Goal: Task Accomplishment & Management: Use online tool/utility

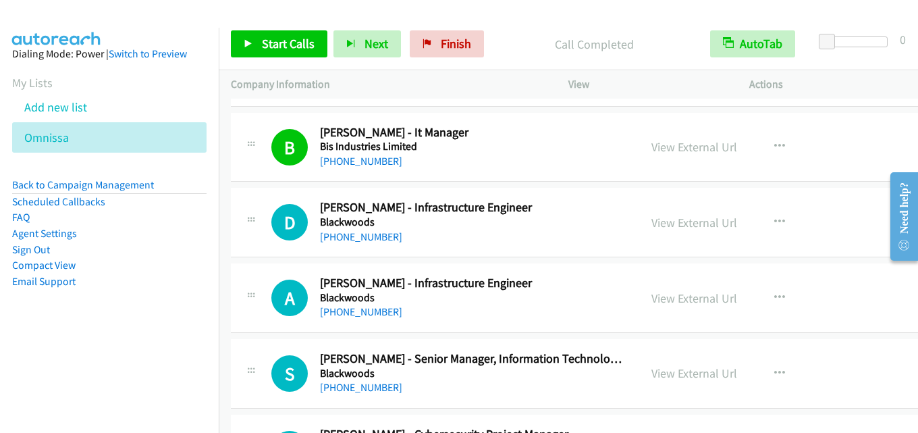
scroll to position [4390, 0]
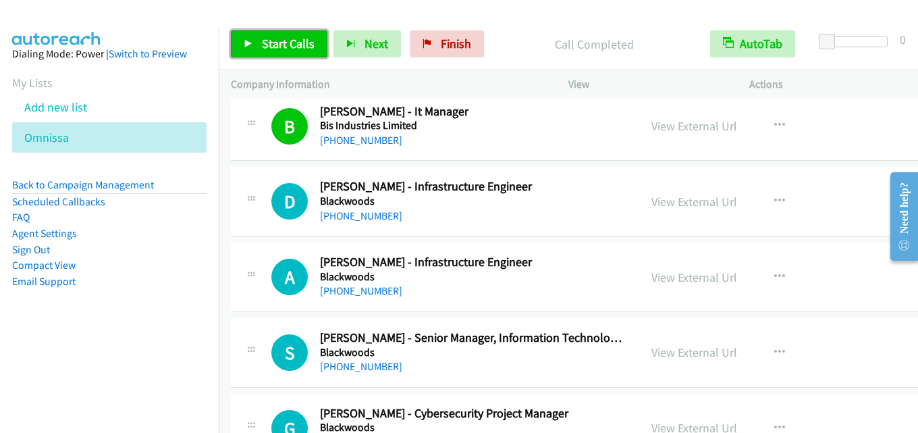
click at [271, 50] on span "Start Calls" at bounding box center [288, 44] width 53 height 16
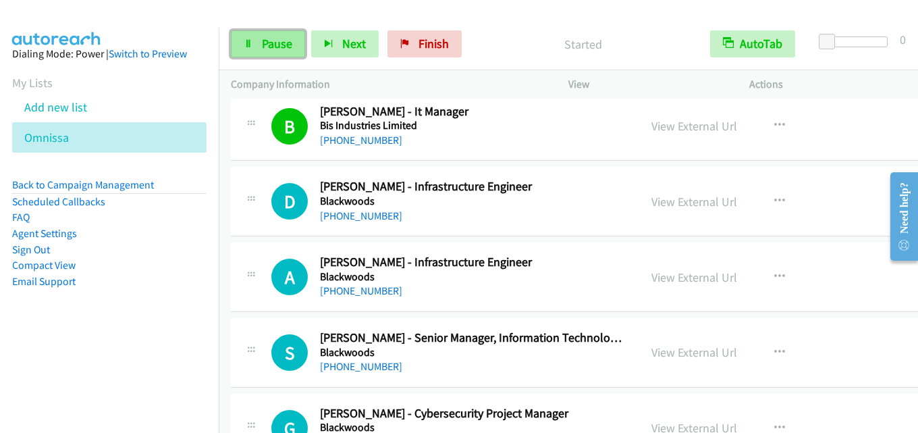
click at [267, 38] on span "Pause" at bounding box center [277, 44] width 30 height 16
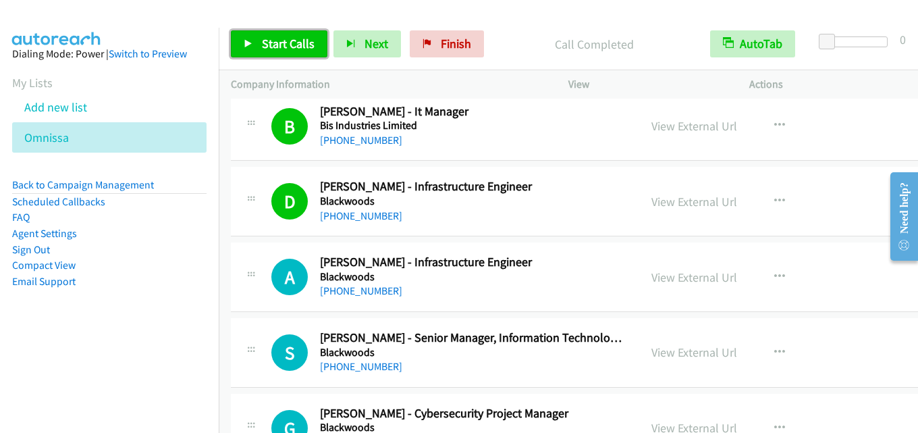
click at [284, 41] on span "Start Calls" at bounding box center [288, 44] width 53 height 16
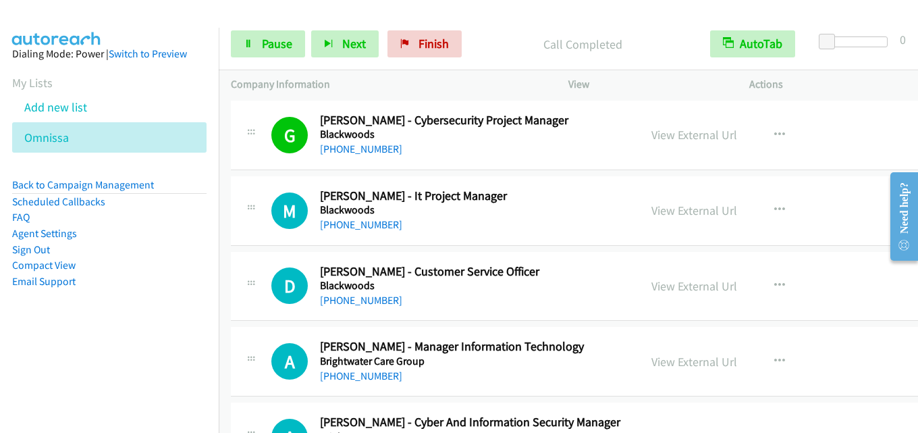
scroll to position [4660, 0]
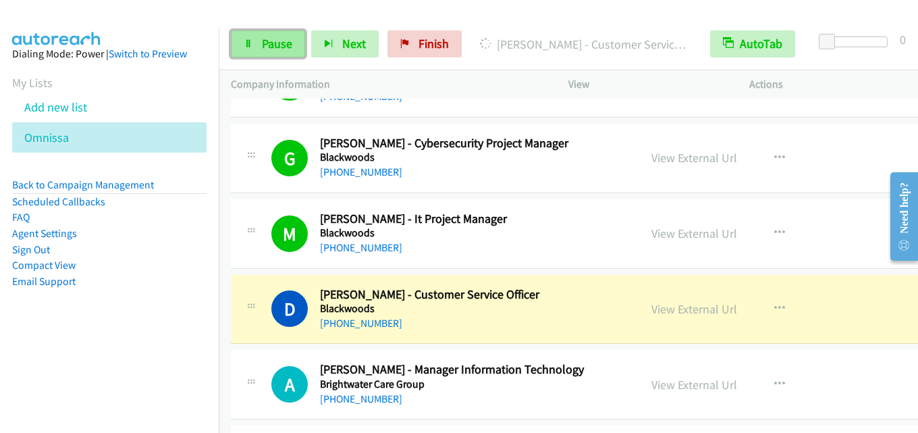
click at [283, 40] on span "Pause" at bounding box center [277, 44] width 30 height 16
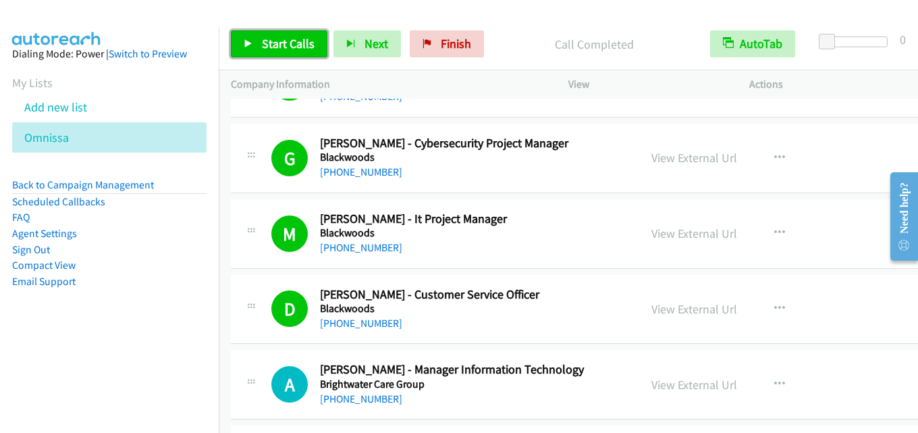
click at [294, 50] on span "Start Calls" at bounding box center [288, 44] width 53 height 16
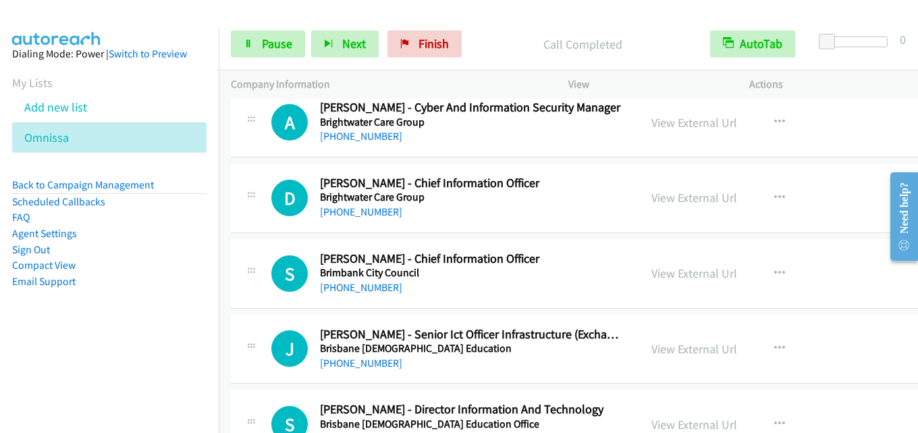
scroll to position [4930, 0]
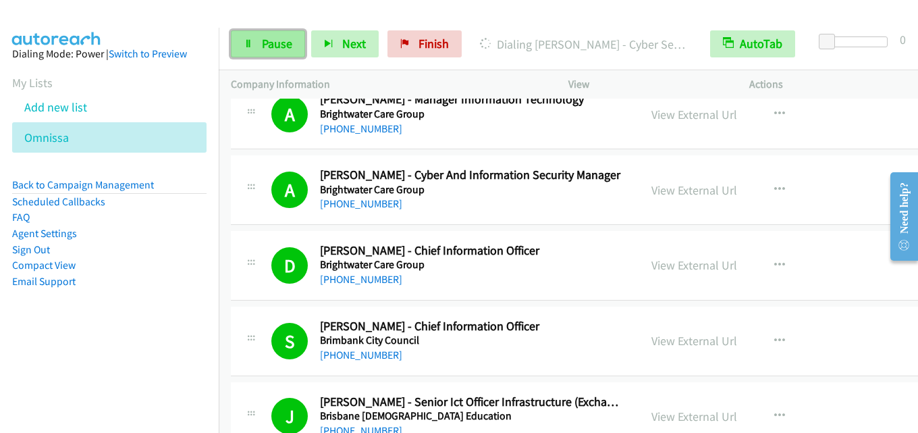
click at [273, 38] on span "Pause" at bounding box center [277, 44] width 30 height 16
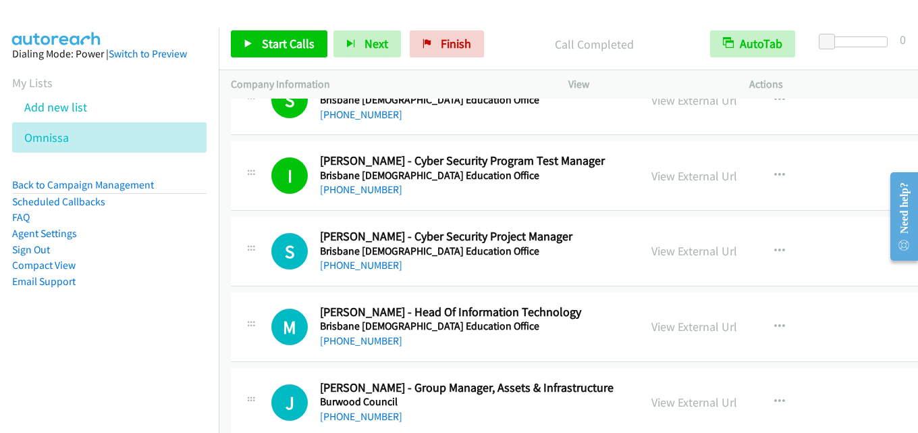
scroll to position [5335, 0]
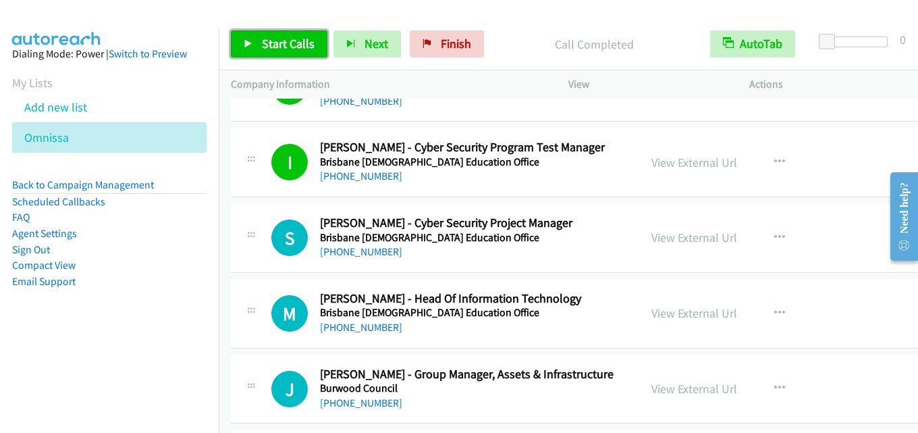
click at [300, 39] on span "Start Calls" at bounding box center [288, 44] width 53 height 16
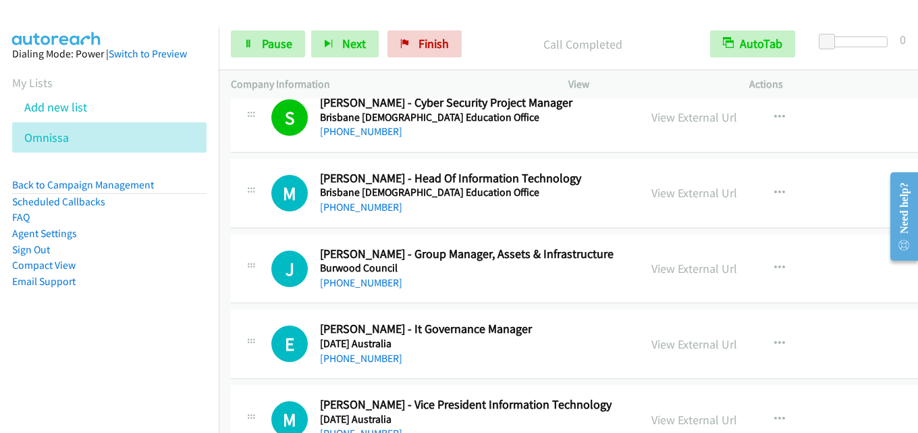
scroll to position [5470, 0]
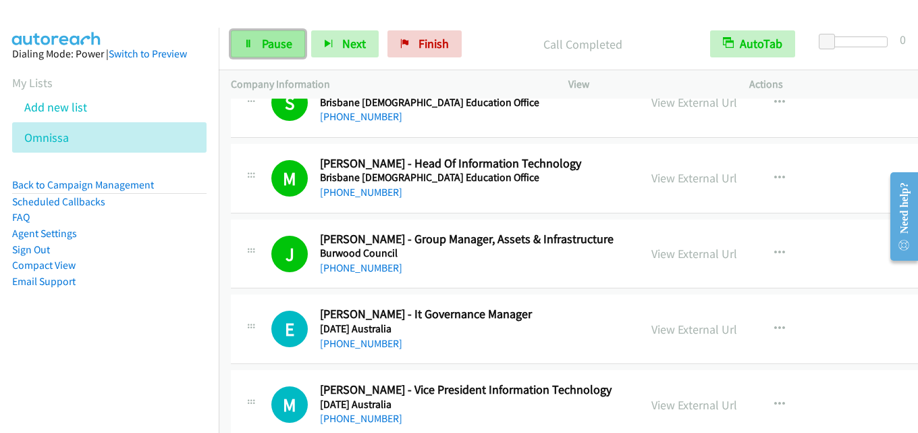
click at [275, 38] on span "Pause" at bounding box center [277, 44] width 30 height 16
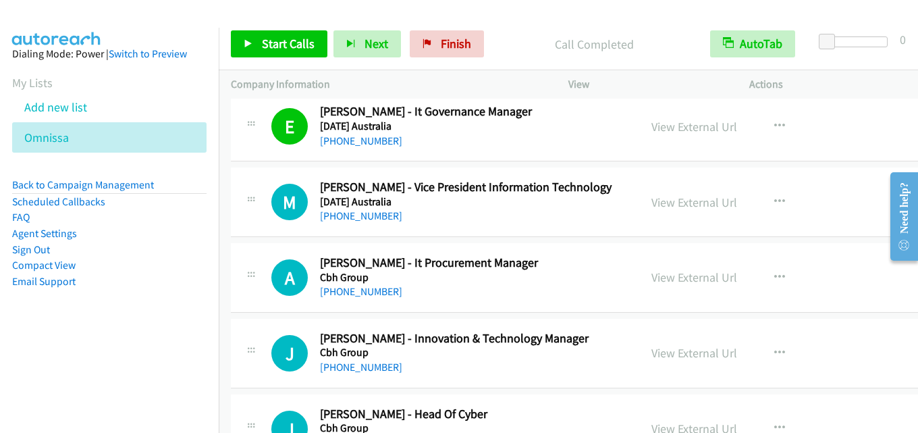
scroll to position [5605, 0]
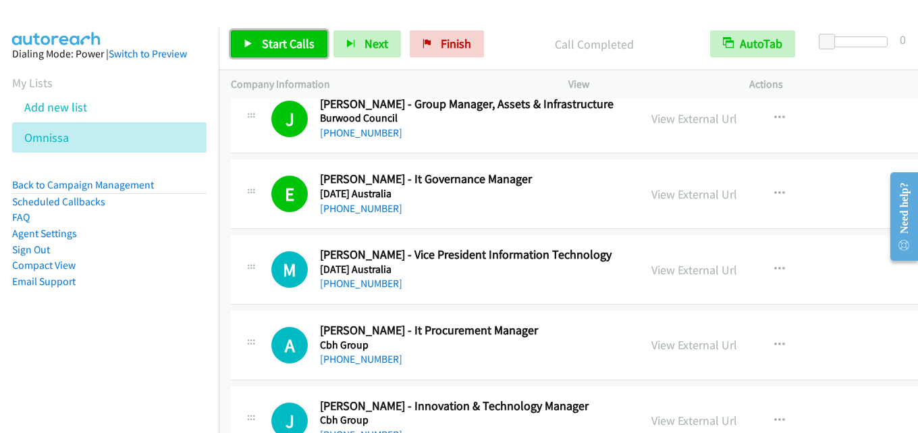
click at [289, 45] on span "Start Calls" at bounding box center [288, 44] width 53 height 16
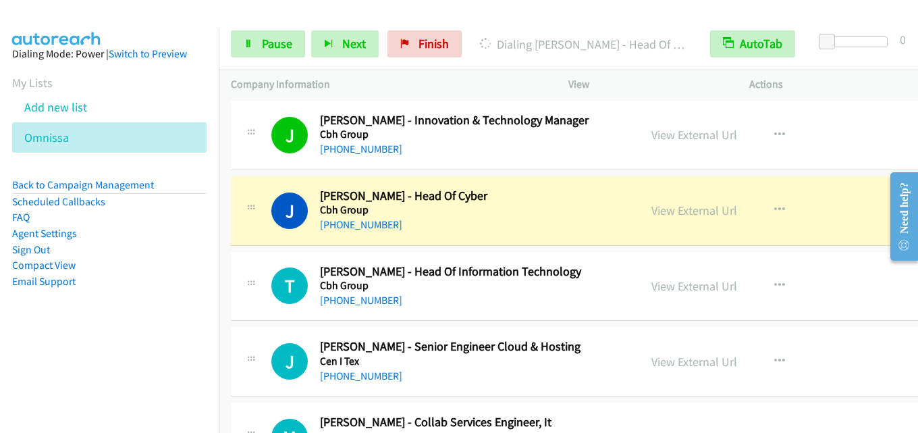
scroll to position [5875, 0]
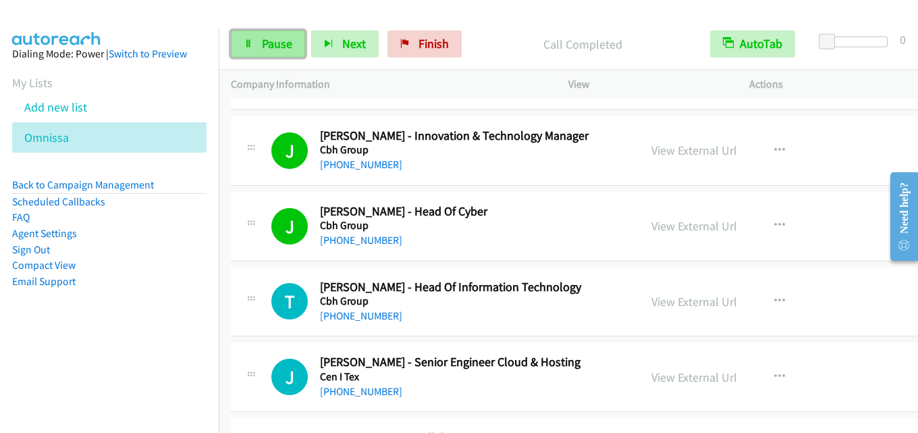
click at [280, 51] on span "Pause" at bounding box center [277, 44] width 30 height 16
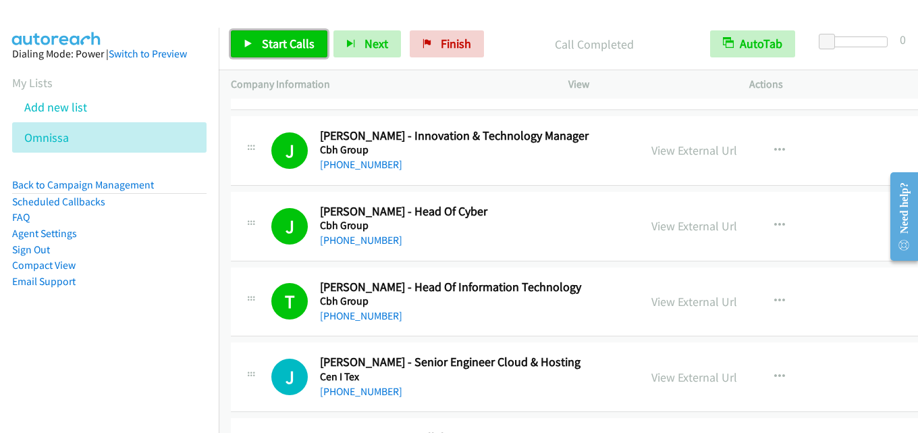
click at [294, 43] on span "Start Calls" at bounding box center [288, 44] width 53 height 16
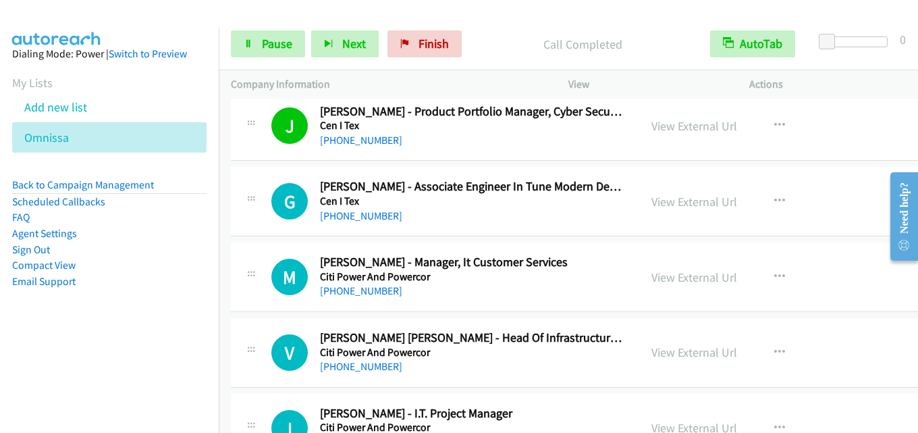
scroll to position [6416, 0]
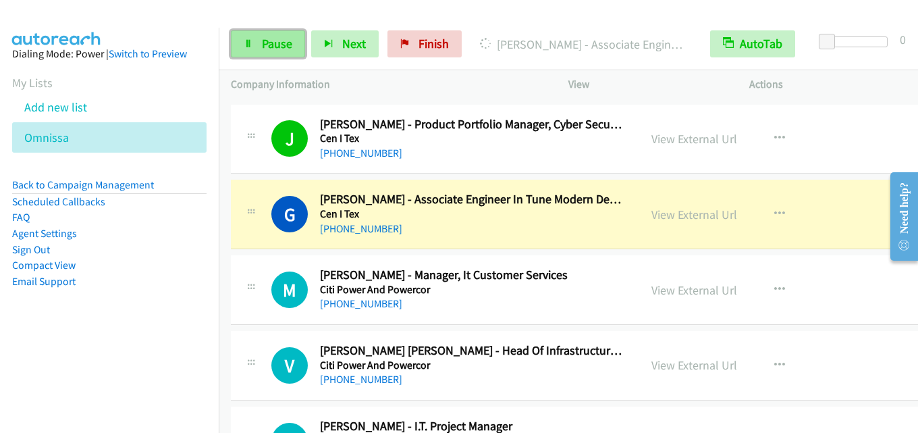
click at [273, 45] on span "Pause" at bounding box center [277, 44] width 30 height 16
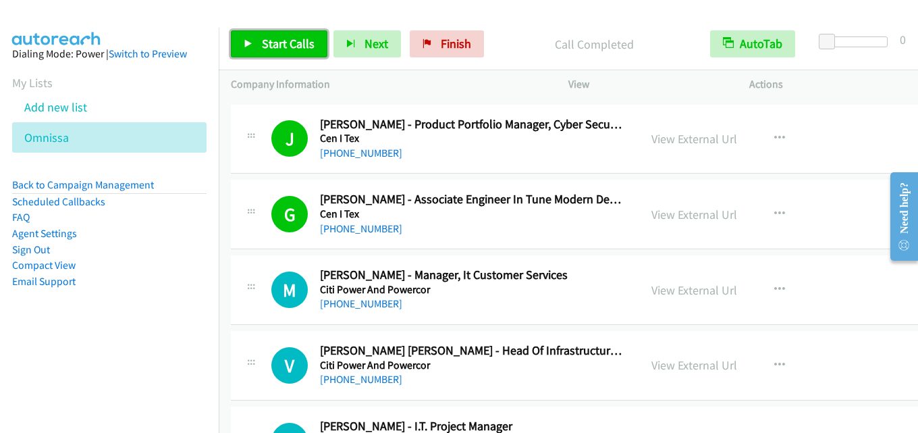
click at [286, 46] on span "Start Calls" at bounding box center [288, 44] width 53 height 16
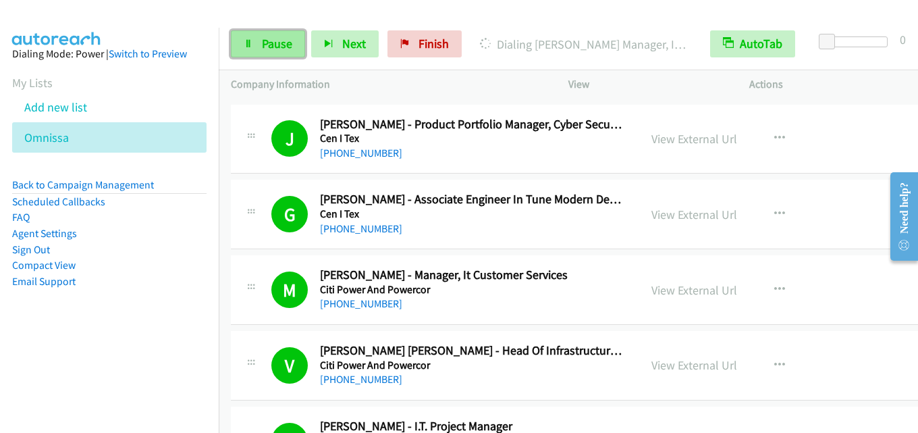
click at [272, 41] on span "Pause" at bounding box center [277, 44] width 30 height 16
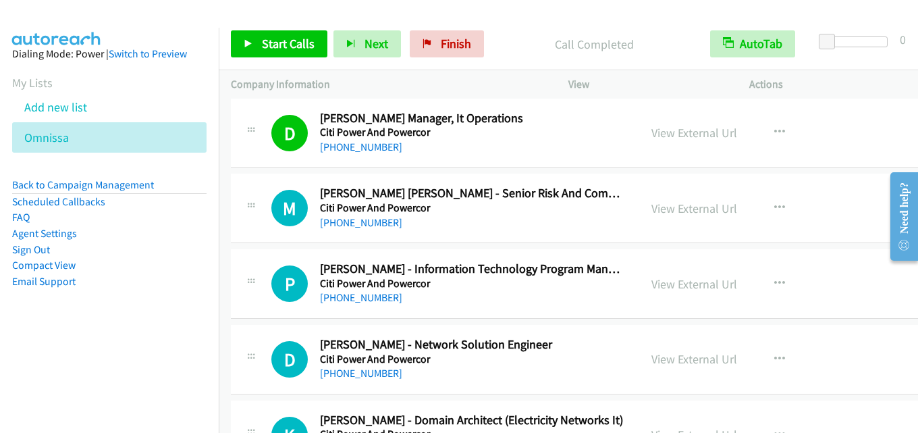
scroll to position [6821, 0]
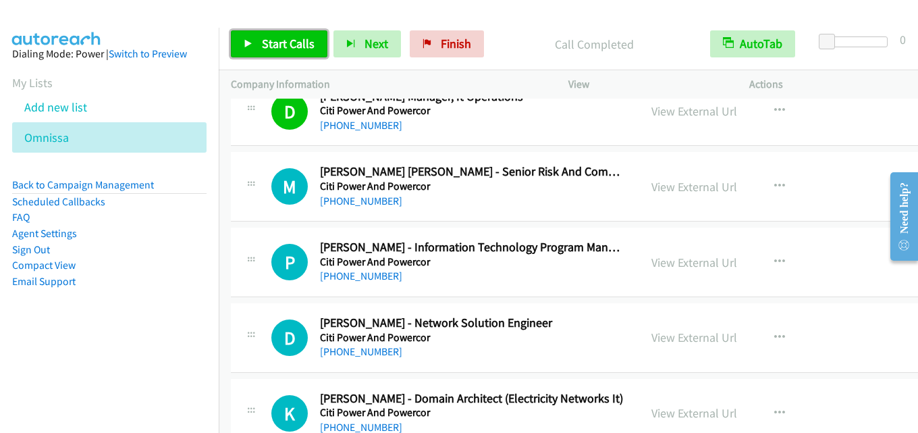
click at [296, 41] on span "Start Calls" at bounding box center [288, 44] width 53 height 16
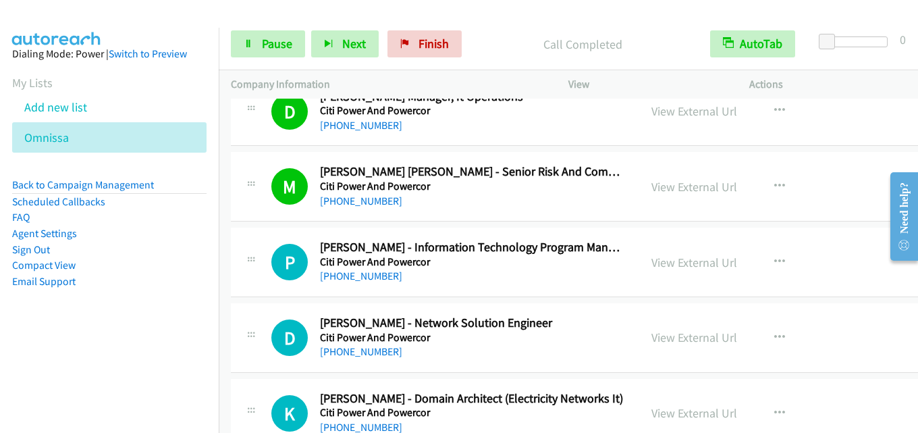
scroll to position [6888, 0]
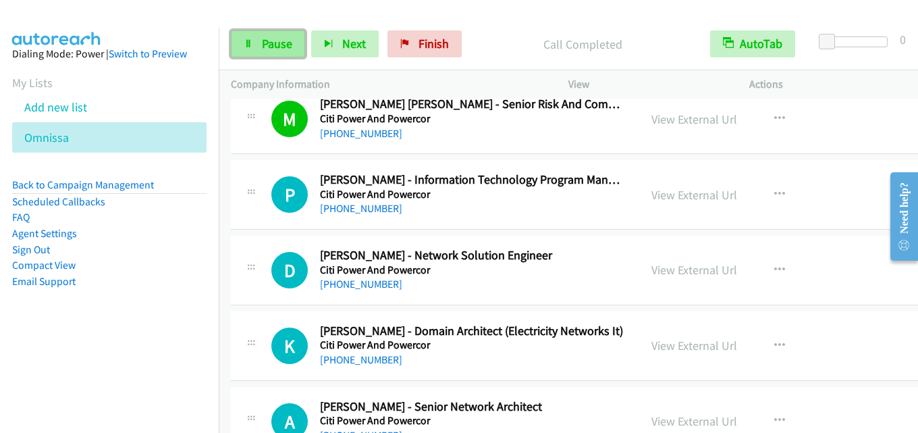
click at [276, 32] on link "Pause" at bounding box center [268, 43] width 74 height 27
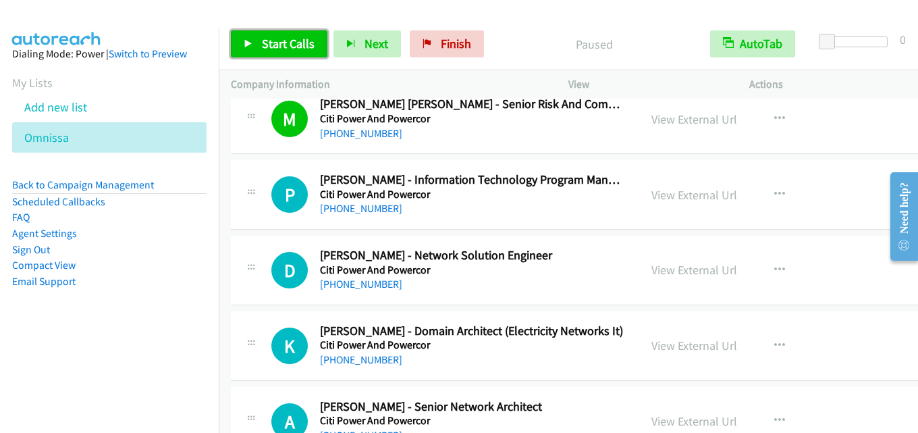
click at [280, 41] on span "Start Calls" at bounding box center [288, 44] width 53 height 16
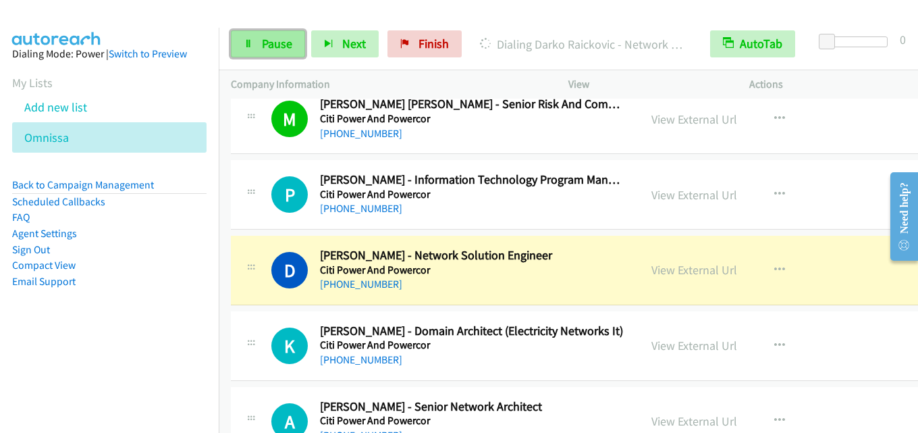
click at [268, 41] on span "Pause" at bounding box center [277, 44] width 30 height 16
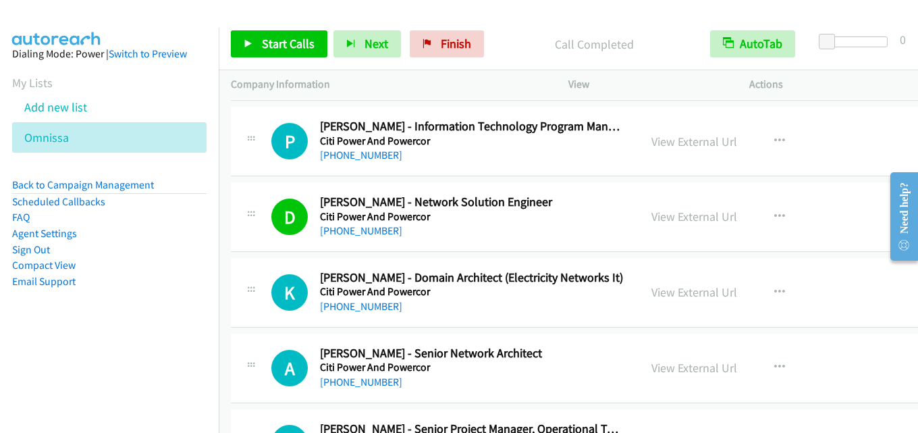
scroll to position [6956, 0]
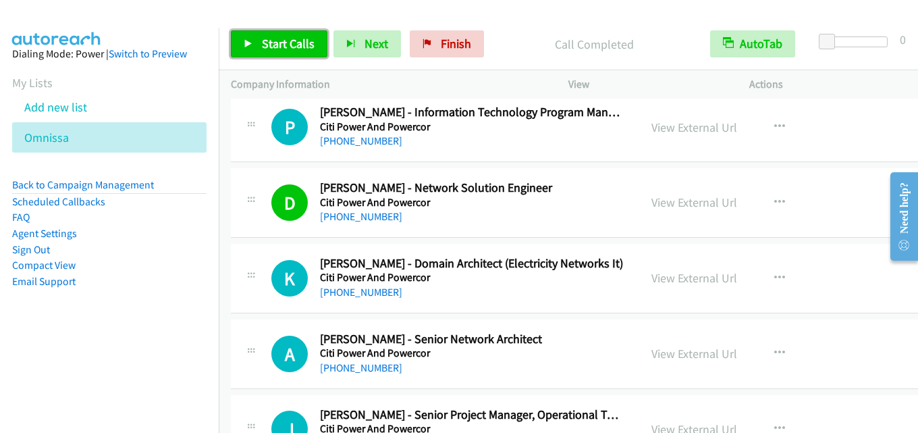
click at [284, 36] on span "Start Calls" at bounding box center [288, 44] width 53 height 16
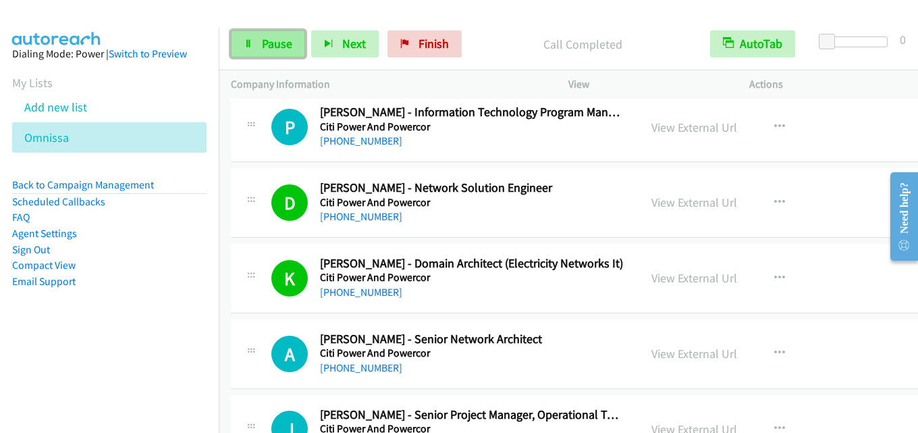
click at [278, 46] on span "Pause" at bounding box center [277, 44] width 30 height 16
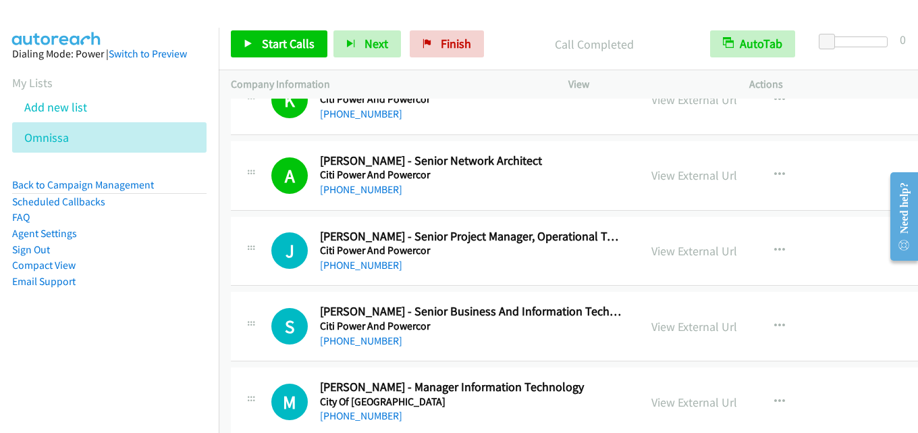
scroll to position [7159, 0]
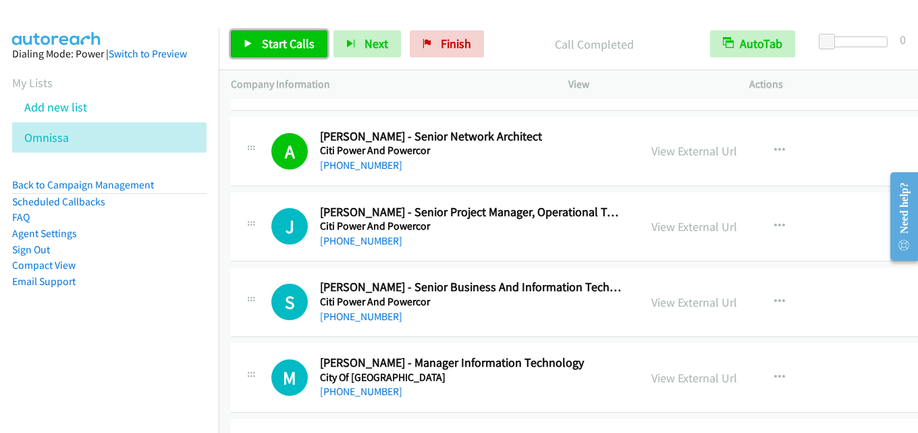
click at [276, 43] on span "Start Calls" at bounding box center [288, 44] width 53 height 16
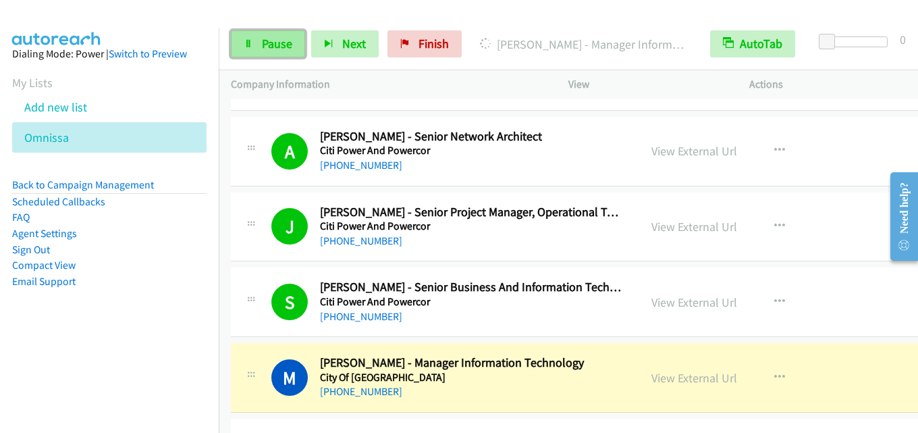
click at [264, 38] on span "Pause" at bounding box center [277, 44] width 30 height 16
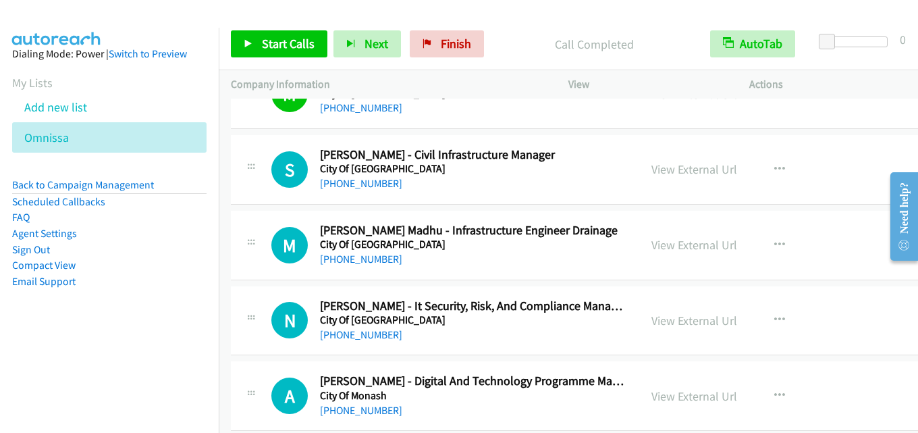
scroll to position [7496, 0]
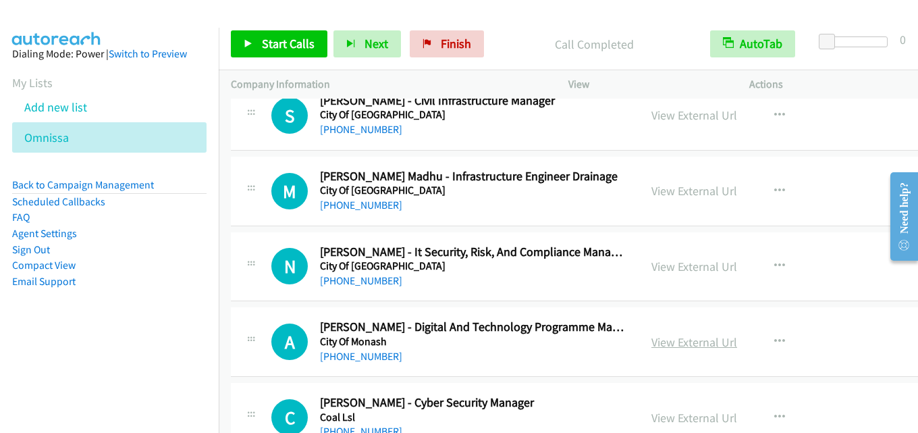
click at [702, 344] on link "View External Url" at bounding box center [695, 342] width 86 height 16
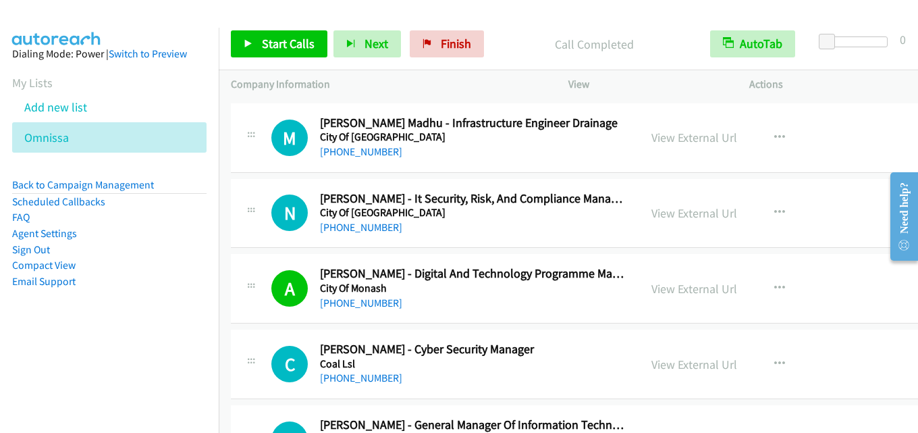
scroll to position [7564, 0]
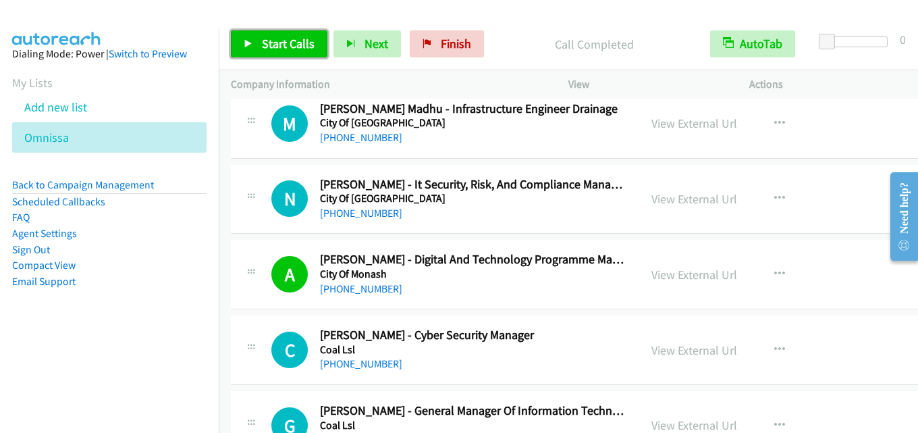
click at [284, 34] on link "Start Calls" at bounding box center [279, 43] width 97 height 27
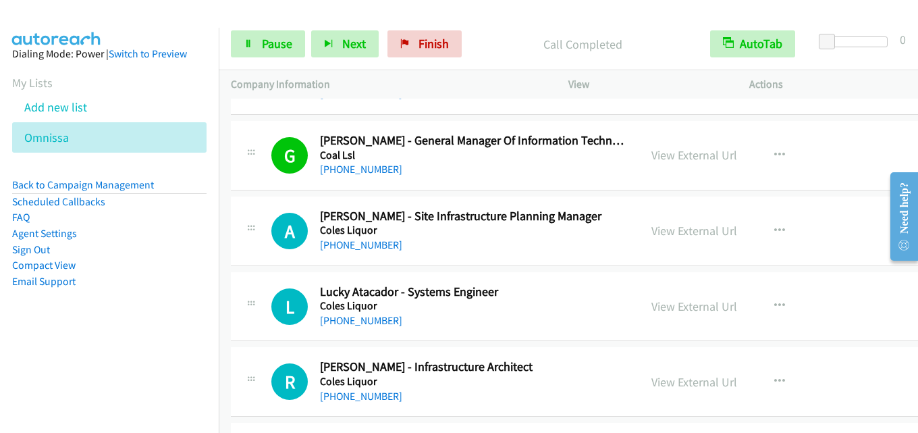
scroll to position [7901, 0]
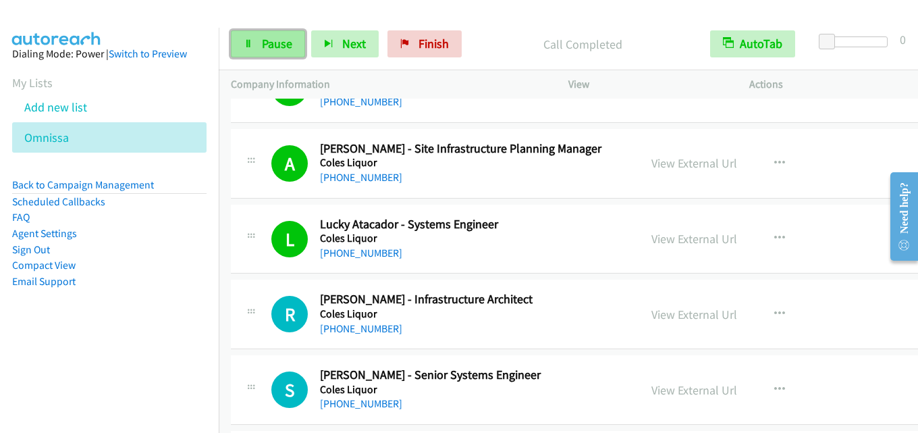
click at [275, 43] on span "Pause" at bounding box center [277, 44] width 30 height 16
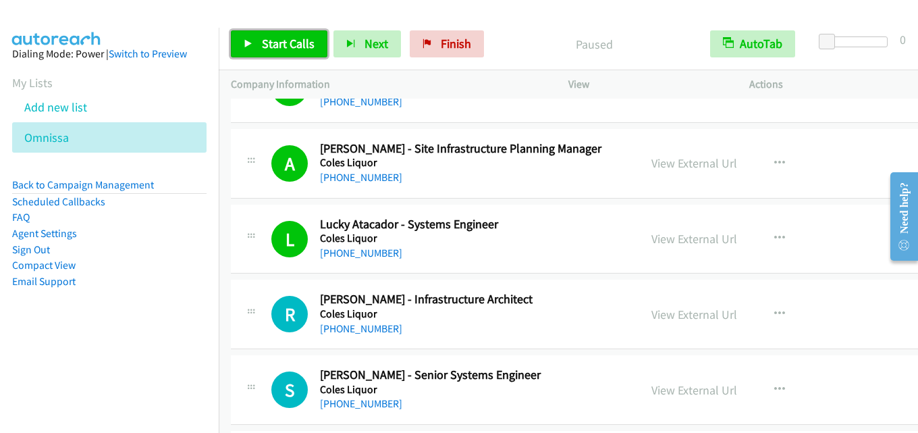
click at [296, 47] on span "Start Calls" at bounding box center [288, 44] width 53 height 16
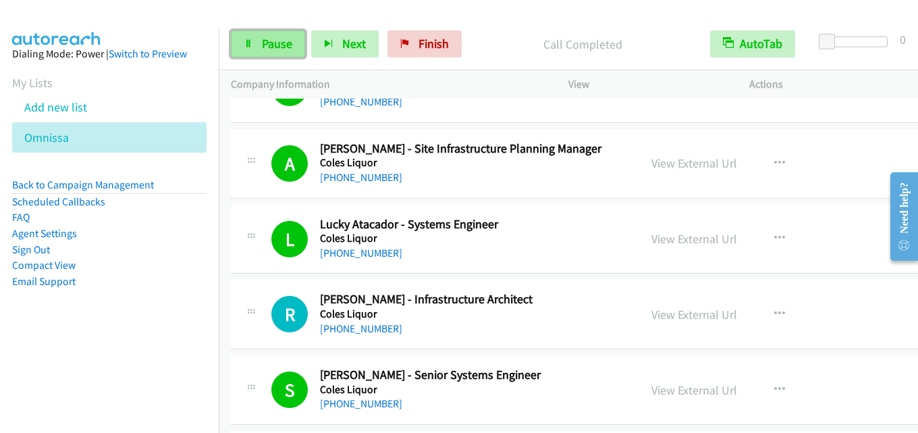
click at [268, 38] on span "Pause" at bounding box center [277, 44] width 30 height 16
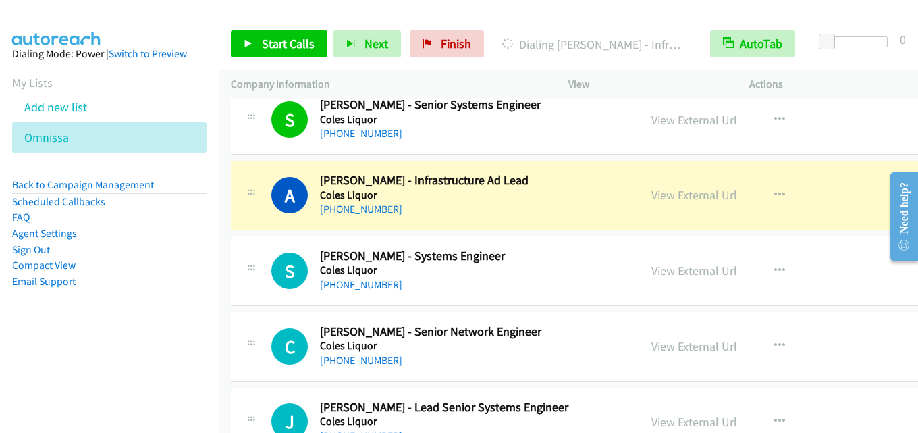
scroll to position [8104, 0]
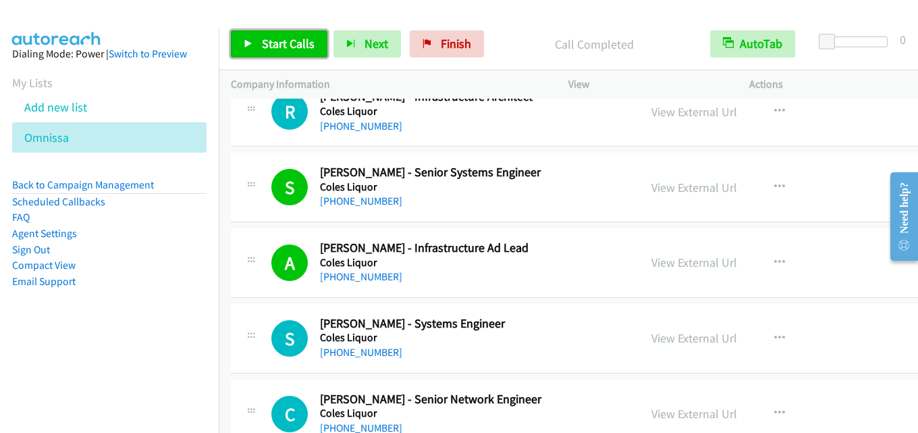
click at [279, 43] on span "Start Calls" at bounding box center [288, 44] width 53 height 16
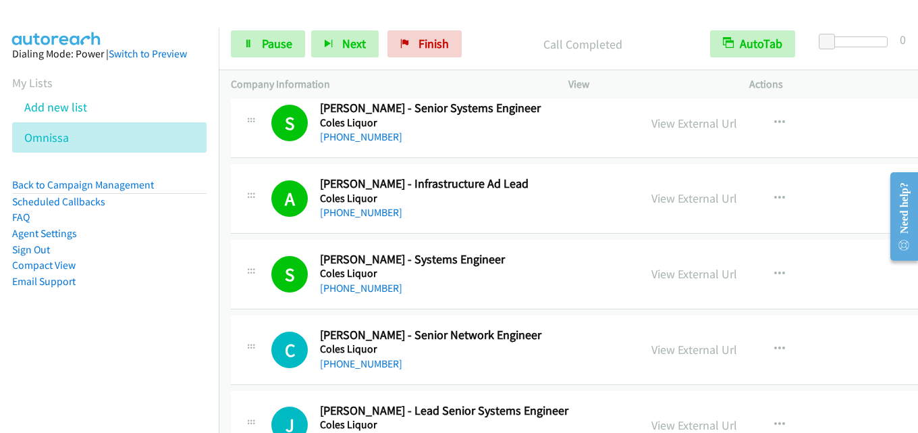
scroll to position [8172, 0]
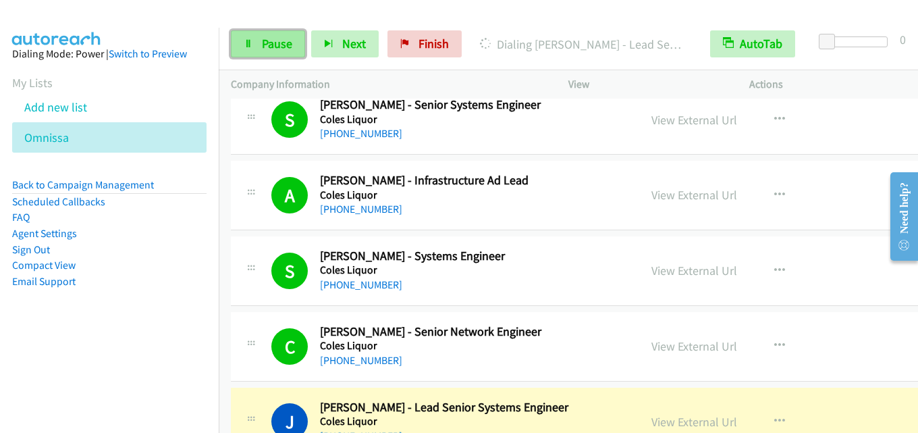
click at [267, 50] on span "Pause" at bounding box center [277, 44] width 30 height 16
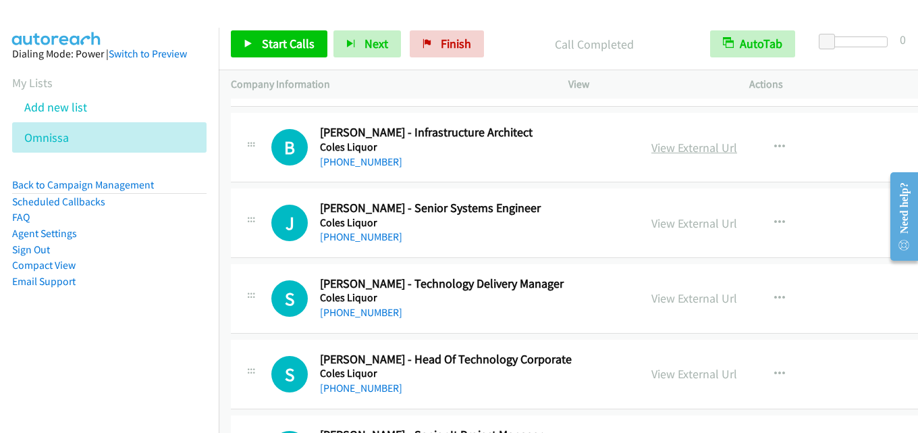
scroll to position [8442, 0]
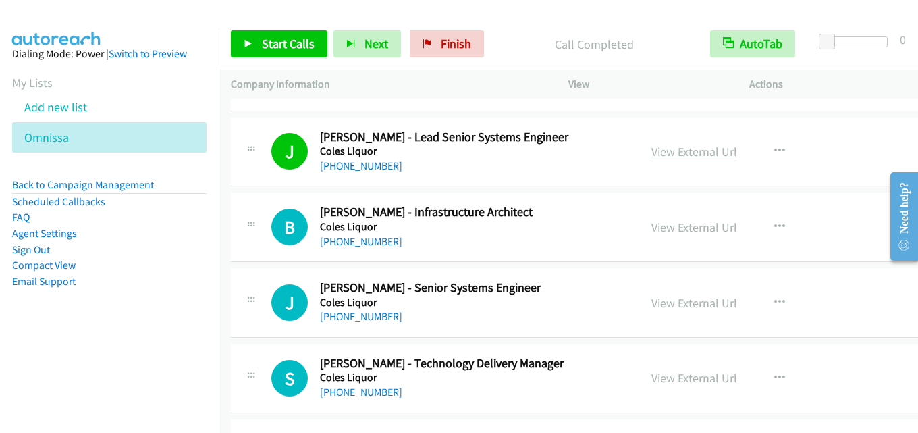
click at [696, 151] on link "View External Url" at bounding box center [695, 152] width 86 height 16
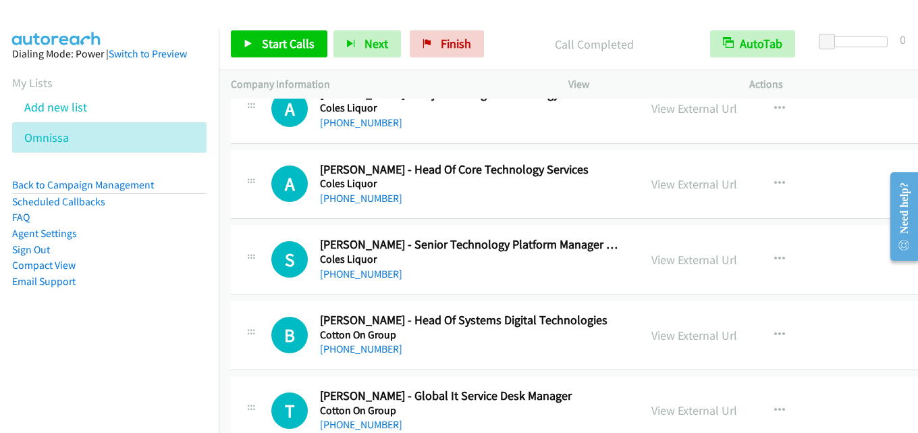
scroll to position [10130, 0]
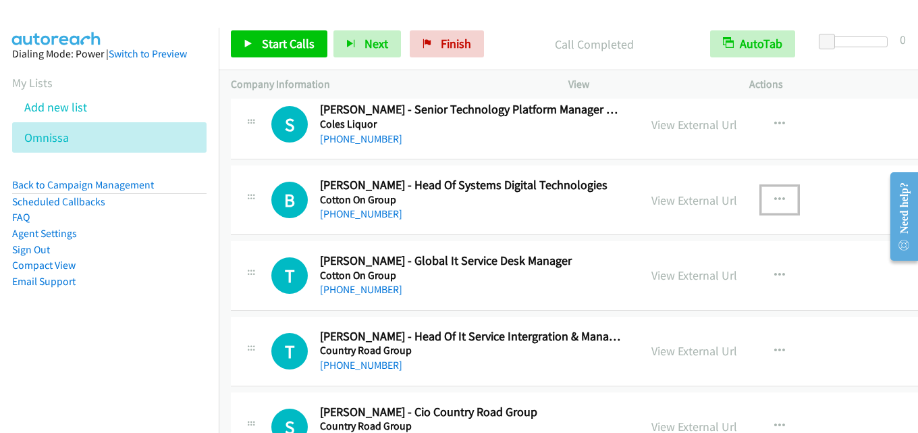
click at [777, 198] on icon "button" at bounding box center [780, 199] width 11 height 11
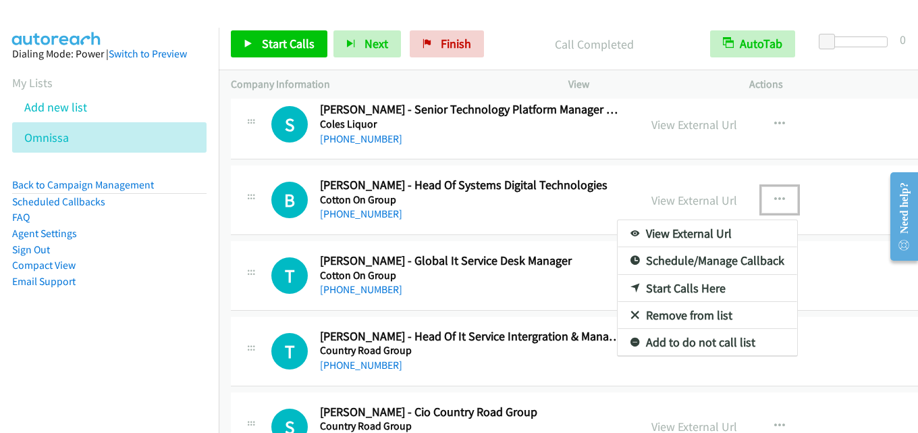
click at [672, 284] on link "Start Calls Here" at bounding box center [708, 288] width 180 height 27
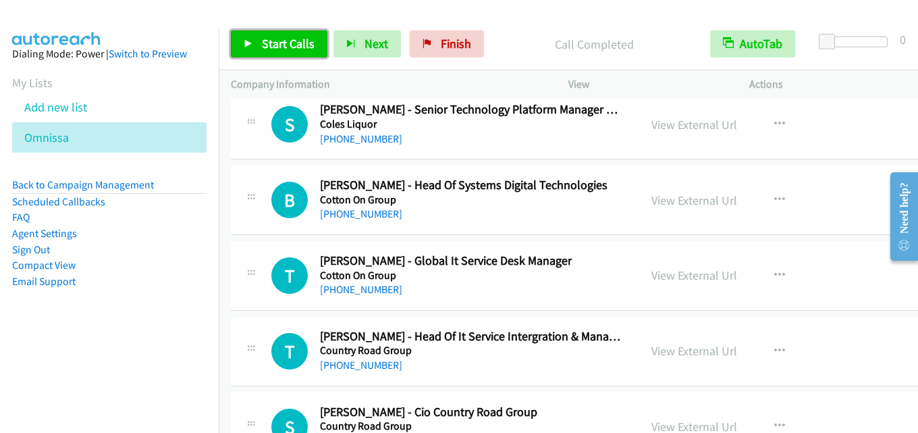
click at [292, 45] on span "Start Calls" at bounding box center [288, 44] width 53 height 16
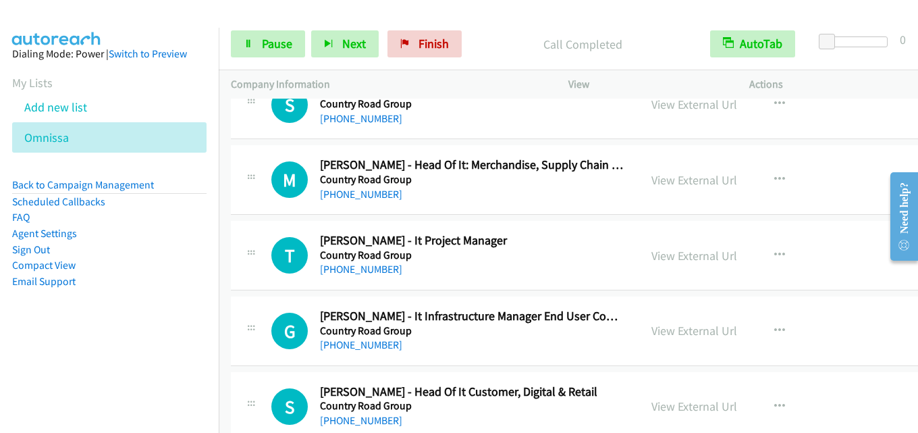
scroll to position [10468, 0]
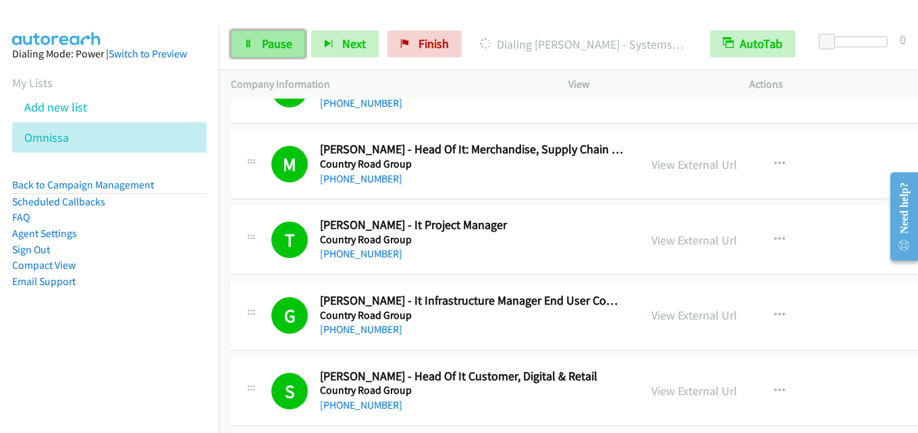
click at [278, 49] on span "Pause" at bounding box center [277, 44] width 30 height 16
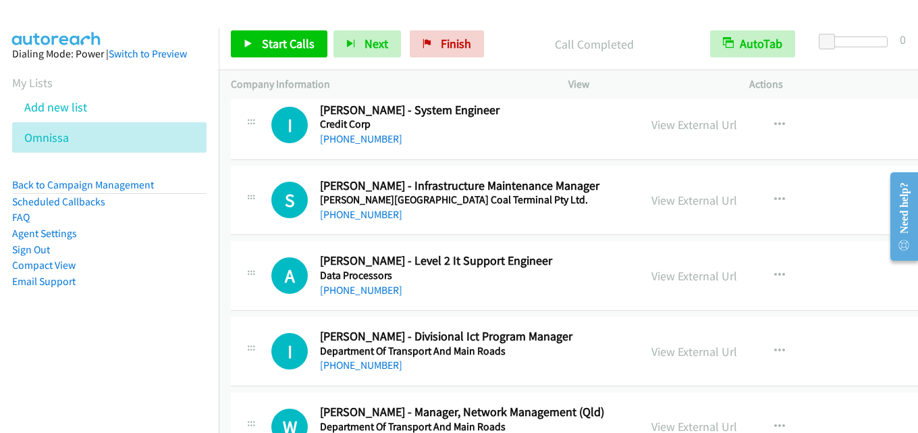
scroll to position [11211, 0]
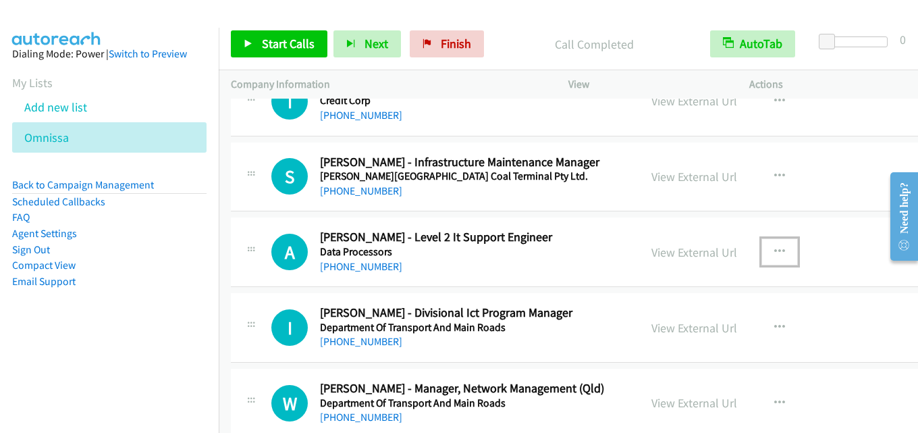
click at [780, 246] on icon "button" at bounding box center [780, 251] width 11 height 11
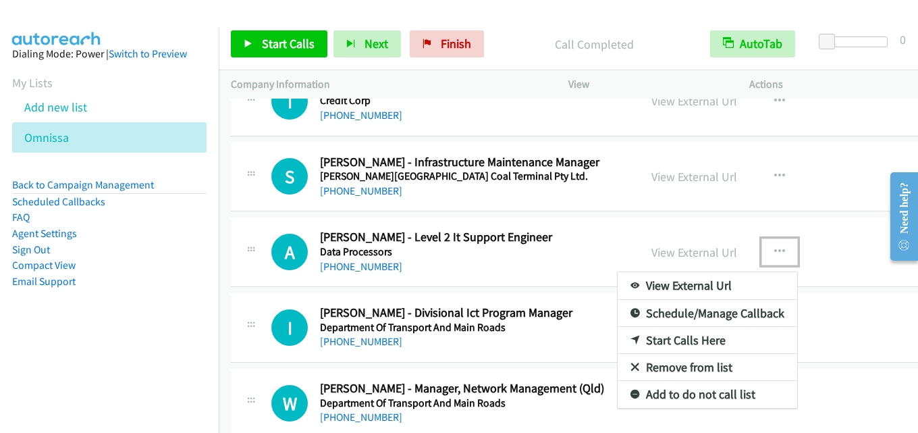
click at [688, 338] on link "Start Calls Here" at bounding box center [708, 340] width 180 height 27
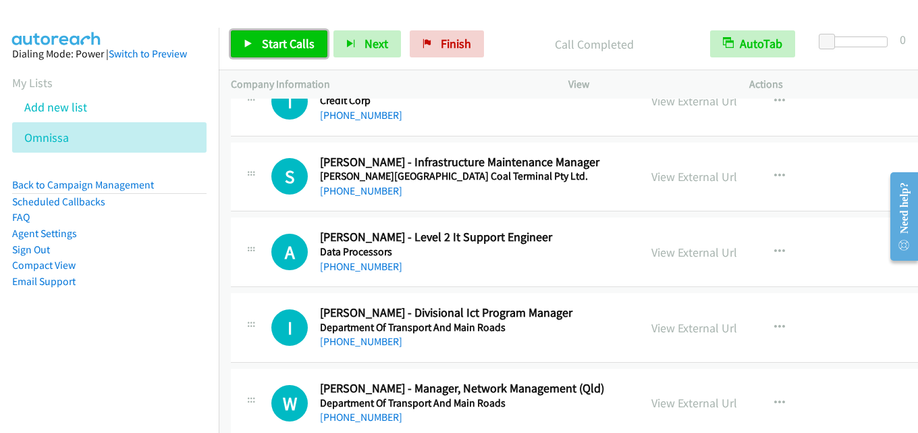
click at [300, 43] on span "Start Calls" at bounding box center [288, 44] width 53 height 16
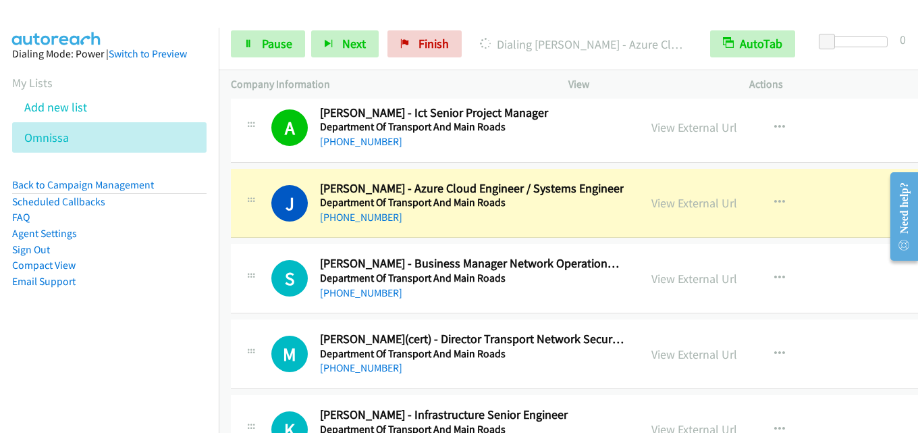
scroll to position [11616, 0]
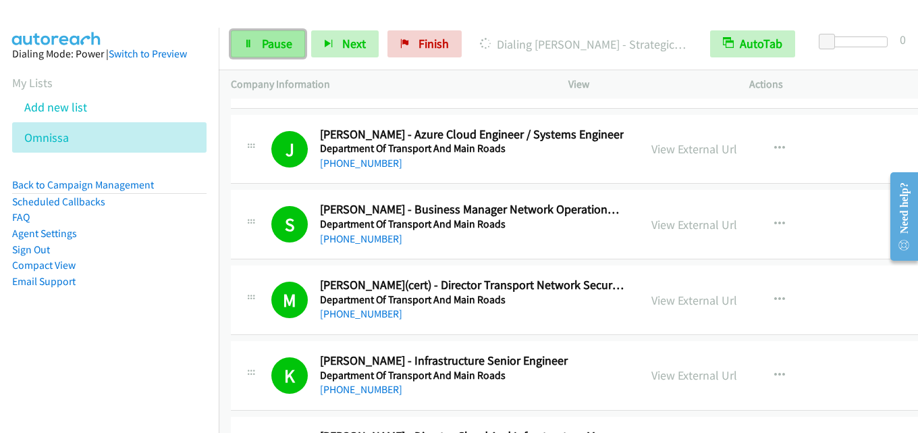
click at [274, 36] on span "Pause" at bounding box center [277, 44] width 30 height 16
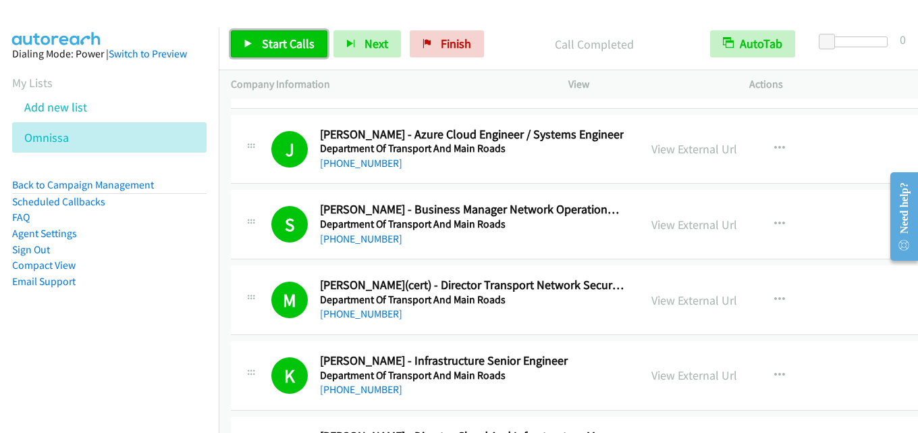
click at [298, 41] on span "Start Calls" at bounding box center [288, 44] width 53 height 16
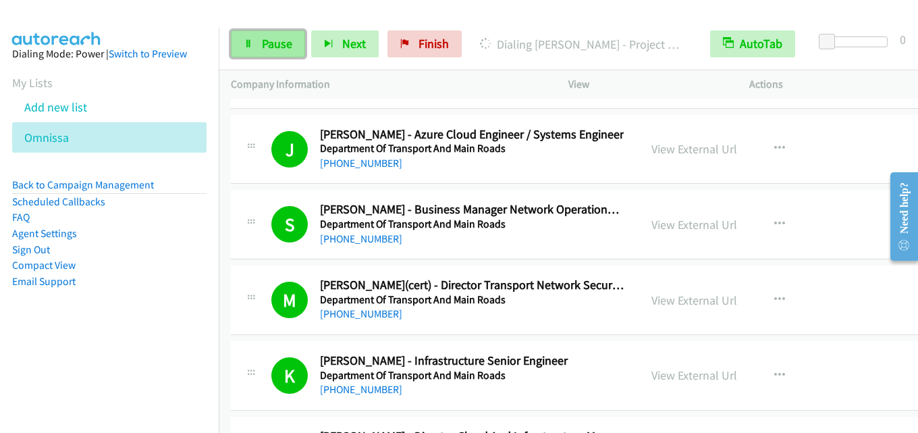
click at [270, 39] on span "Pause" at bounding box center [277, 44] width 30 height 16
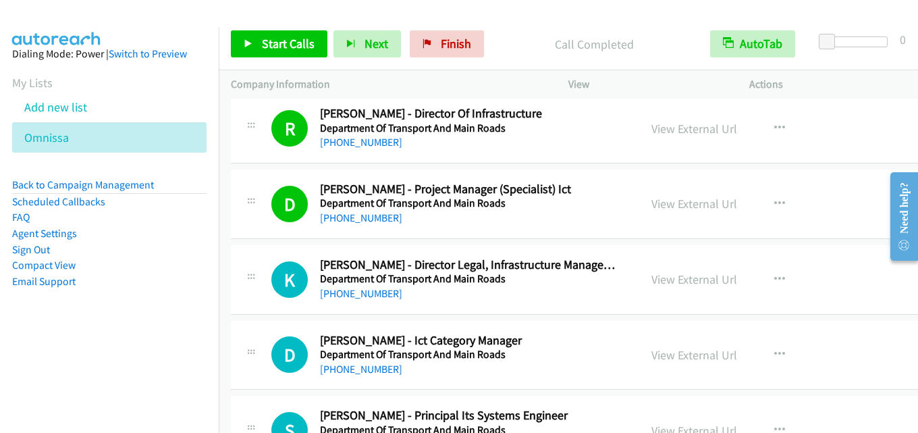
scroll to position [12291, 0]
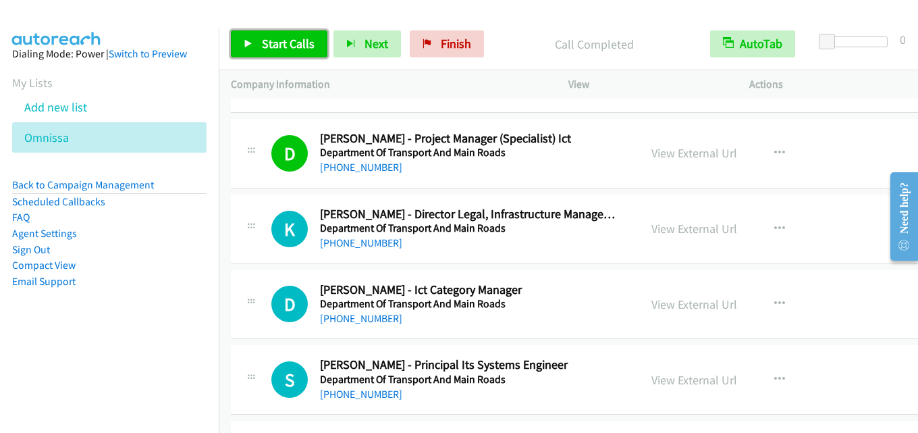
click at [284, 40] on span "Start Calls" at bounding box center [288, 44] width 53 height 16
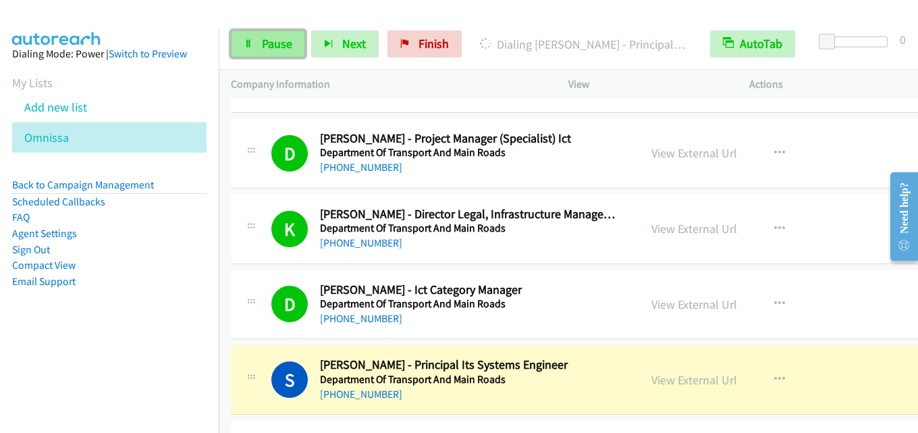
click at [285, 53] on link "Pause" at bounding box center [268, 43] width 74 height 27
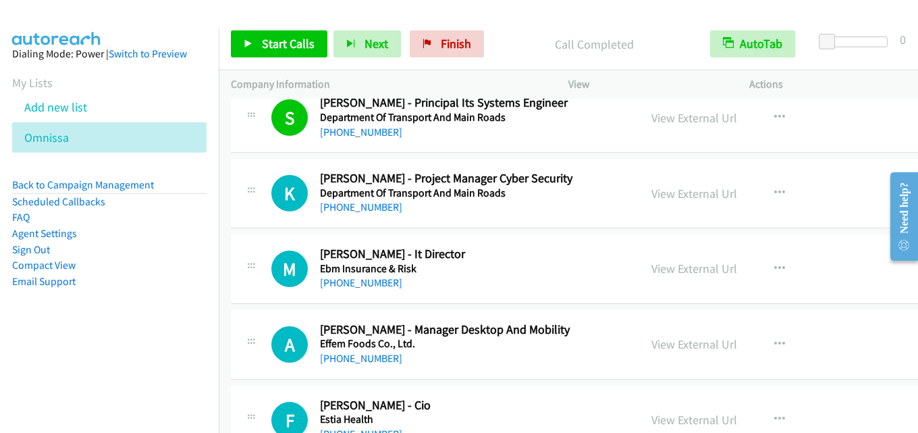
scroll to position [12561, 0]
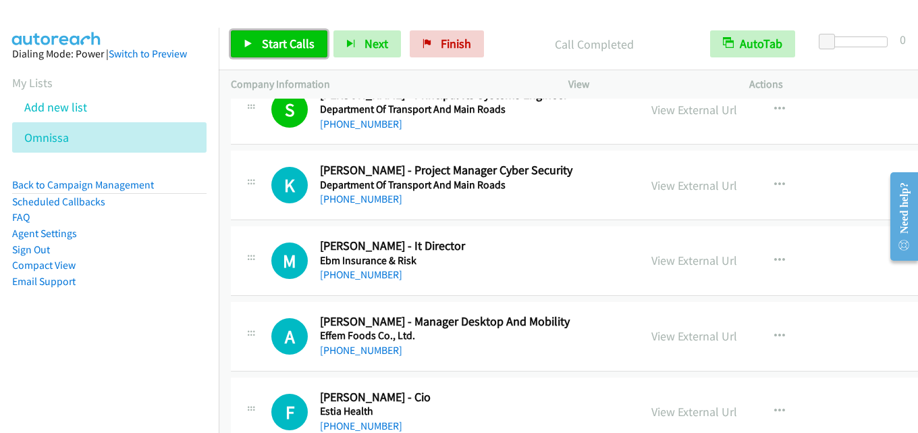
click at [280, 45] on span "Start Calls" at bounding box center [288, 44] width 53 height 16
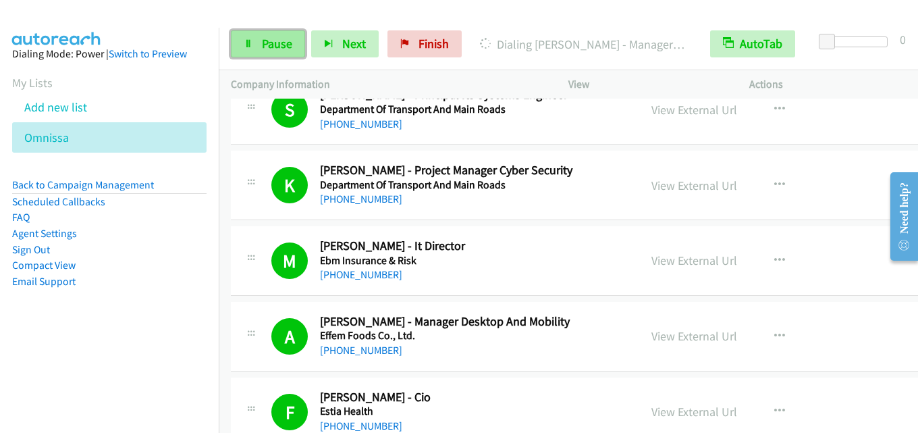
click at [260, 42] on link "Pause" at bounding box center [268, 43] width 74 height 27
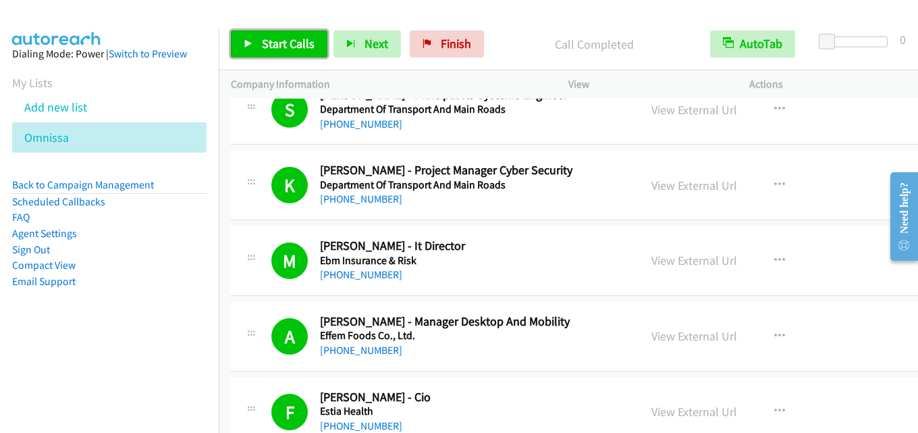
click at [275, 32] on link "Start Calls" at bounding box center [279, 43] width 97 height 27
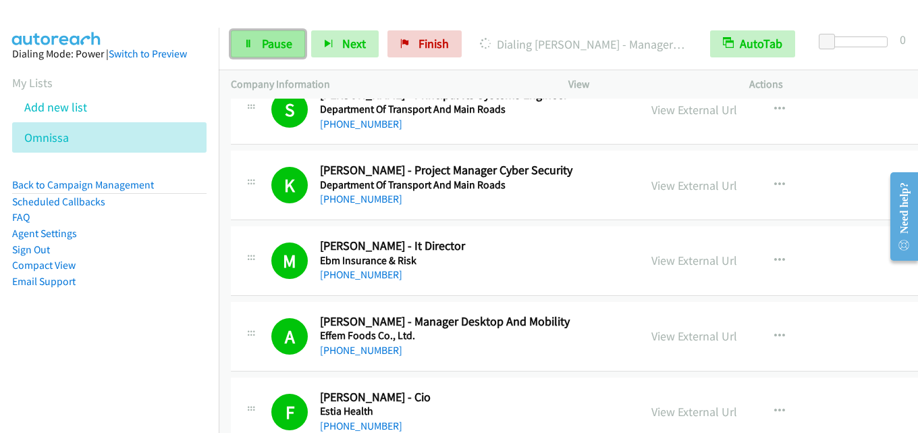
click at [277, 47] on span "Pause" at bounding box center [277, 44] width 30 height 16
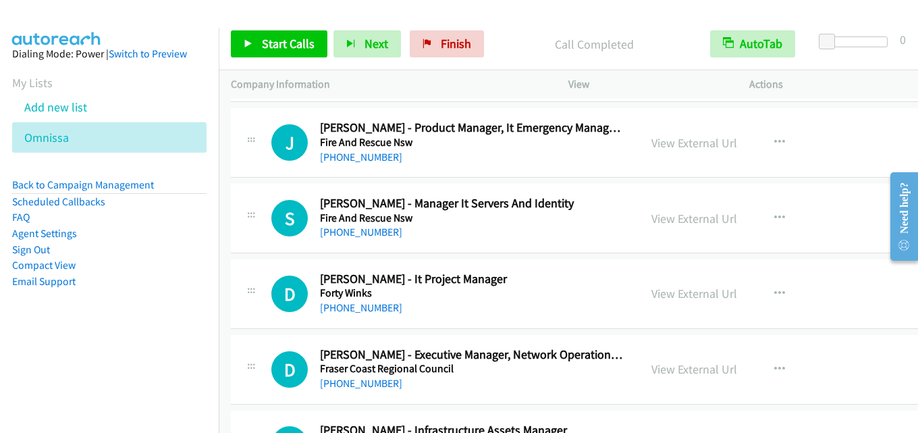
scroll to position [13372, 0]
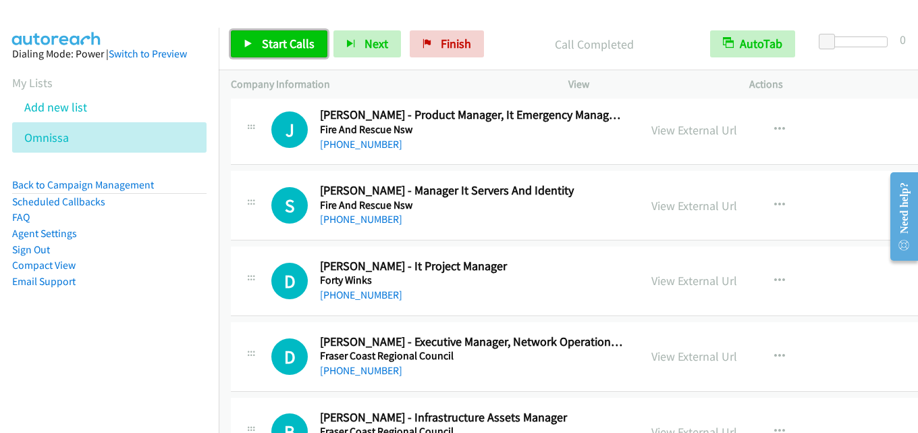
click at [299, 36] on span "Start Calls" at bounding box center [288, 44] width 53 height 16
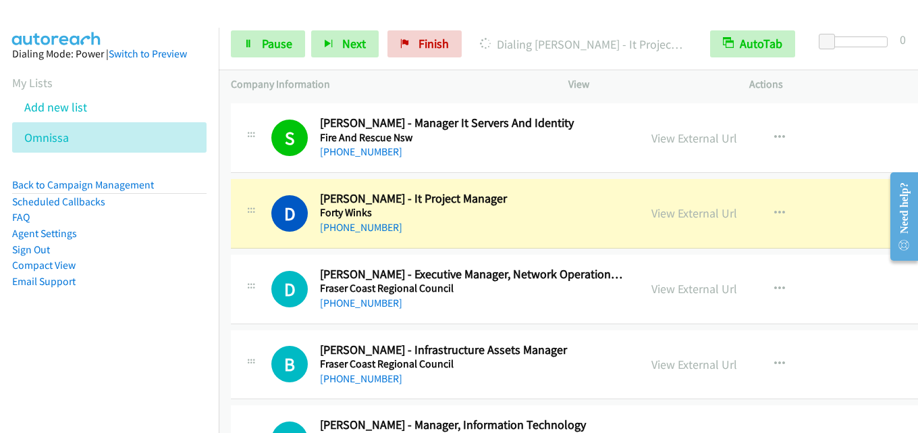
scroll to position [13507, 0]
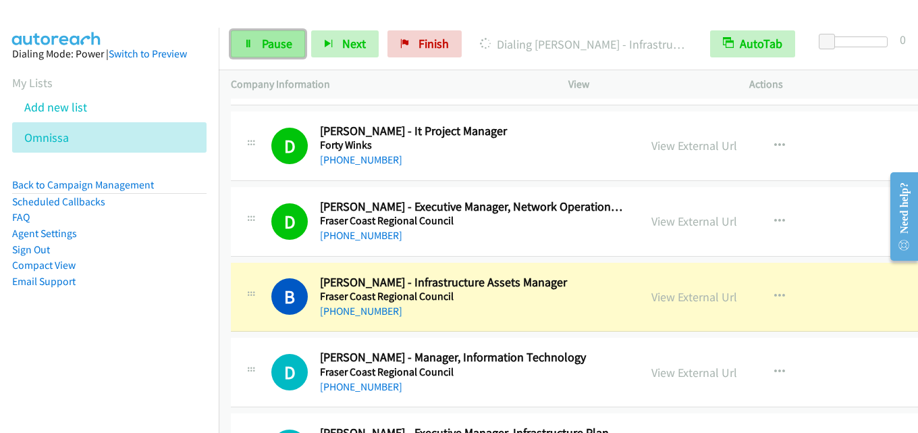
click at [284, 45] on span "Pause" at bounding box center [277, 44] width 30 height 16
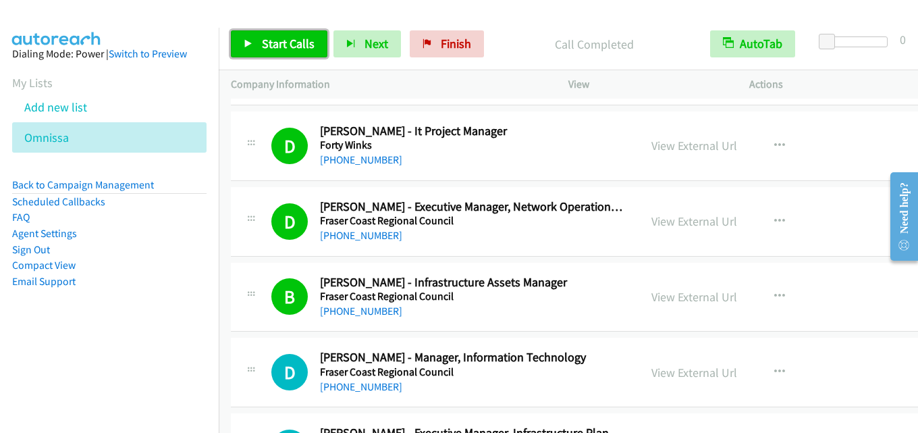
click at [284, 43] on span "Start Calls" at bounding box center [288, 44] width 53 height 16
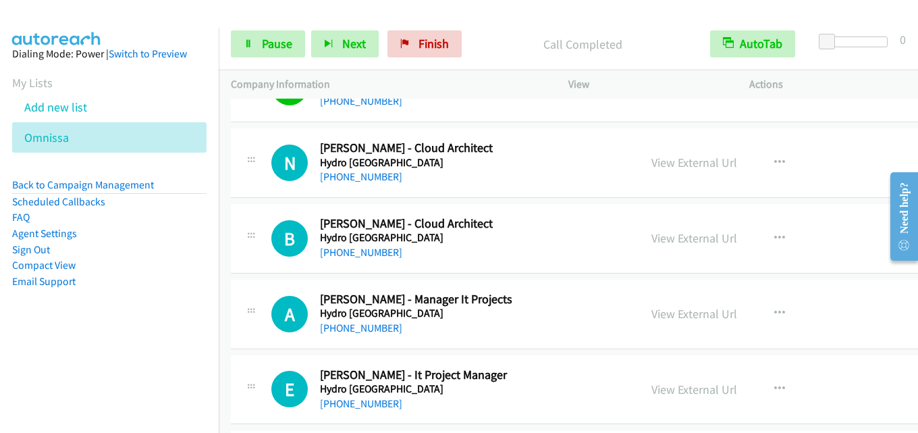
scroll to position [14182, 0]
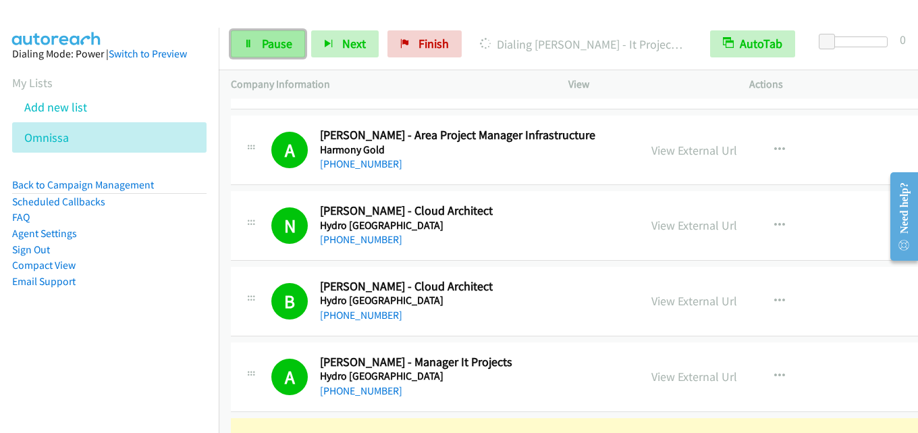
click at [256, 45] on link "Pause" at bounding box center [268, 43] width 74 height 27
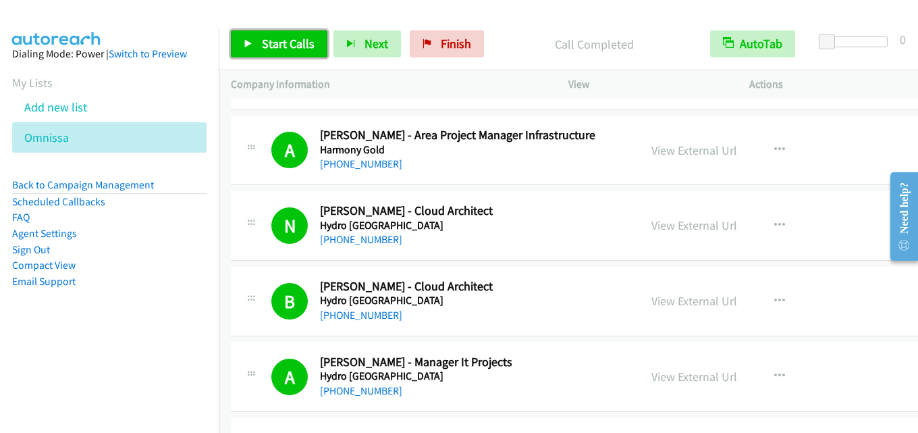
click at [282, 41] on span "Start Calls" at bounding box center [288, 44] width 53 height 16
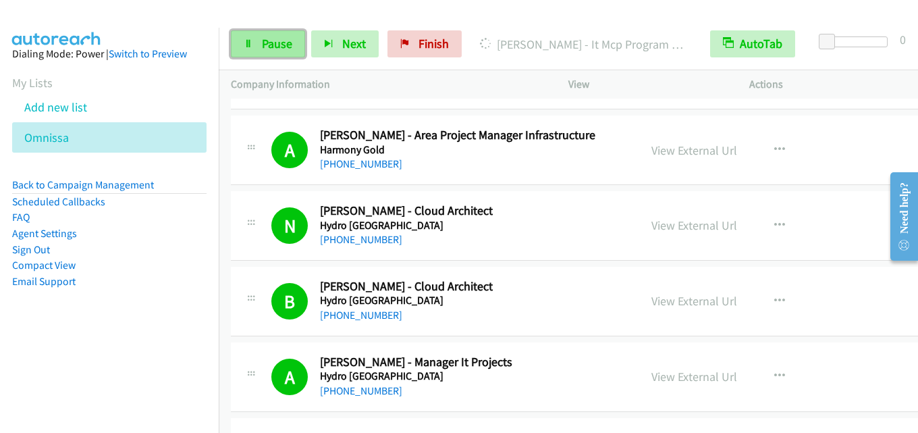
click at [271, 43] on span "Pause" at bounding box center [277, 44] width 30 height 16
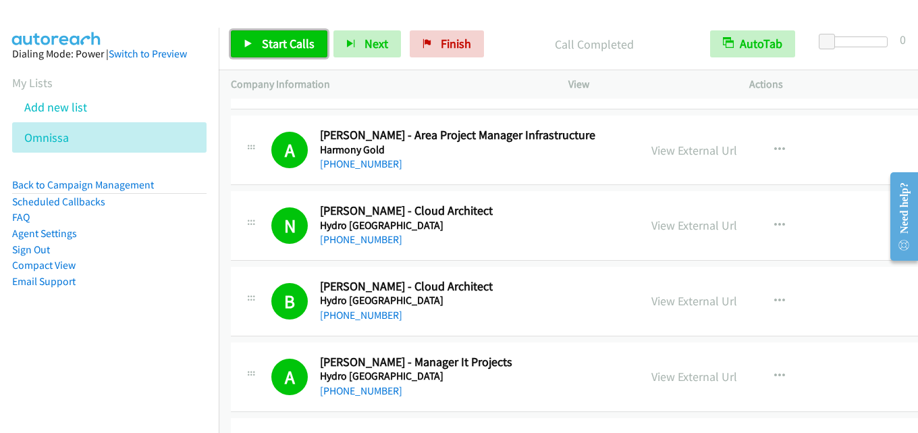
click at [278, 42] on span "Start Calls" at bounding box center [288, 44] width 53 height 16
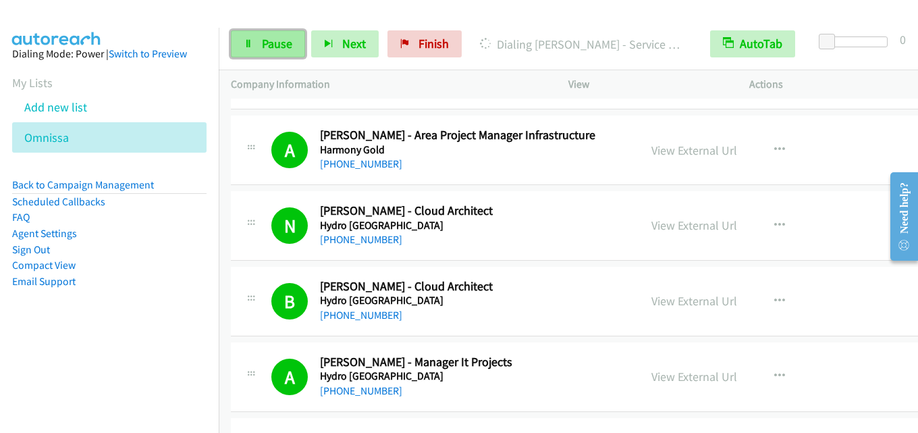
click at [274, 46] on span "Pause" at bounding box center [277, 44] width 30 height 16
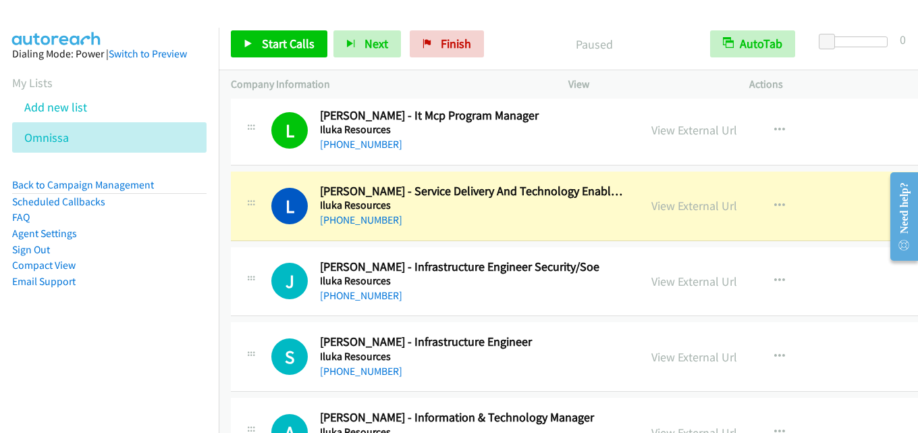
scroll to position [14722, 0]
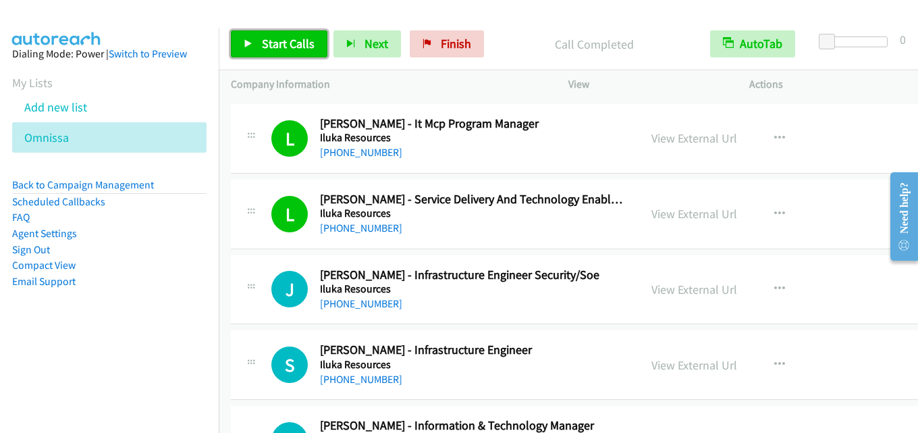
click at [282, 42] on span "Start Calls" at bounding box center [288, 44] width 53 height 16
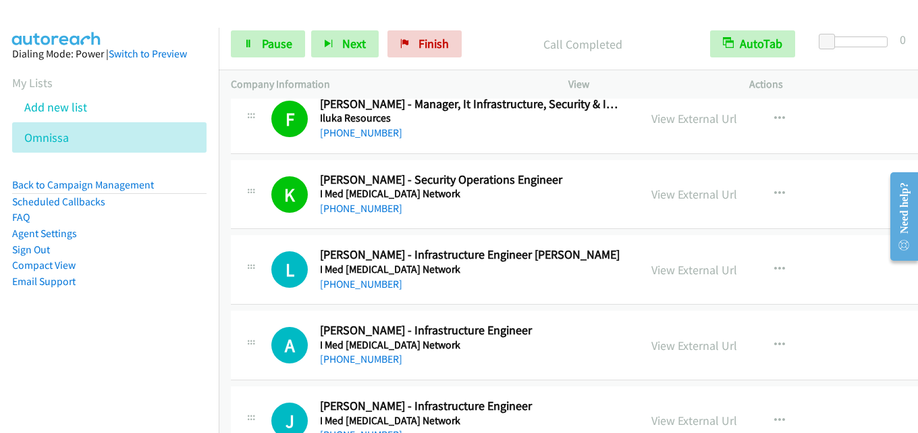
scroll to position [15263, 0]
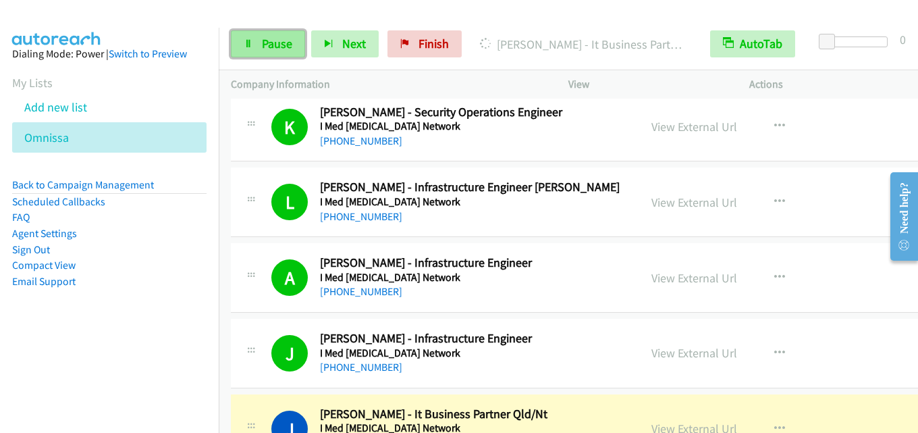
click at [273, 33] on link "Pause" at bounding box center [268, 43] width 74 height 27
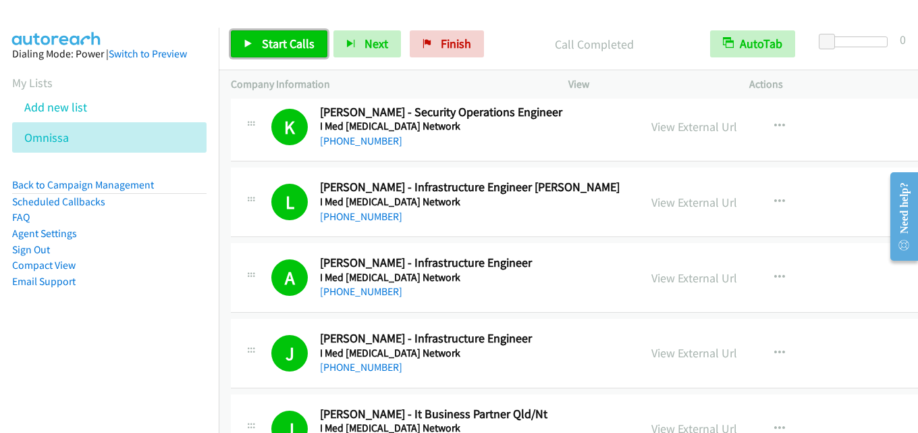
click at [288, 47] on span "Start Calls" at bounding box center [288, 44] width 53 height 16
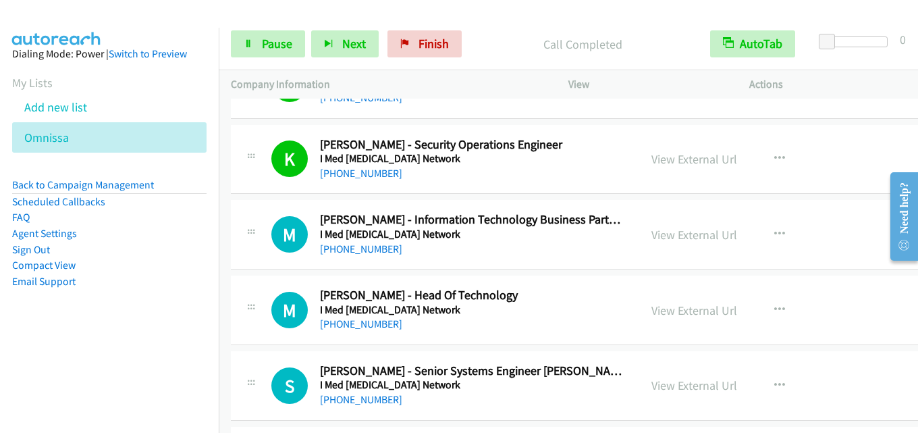
scroll to position [15668, 0]
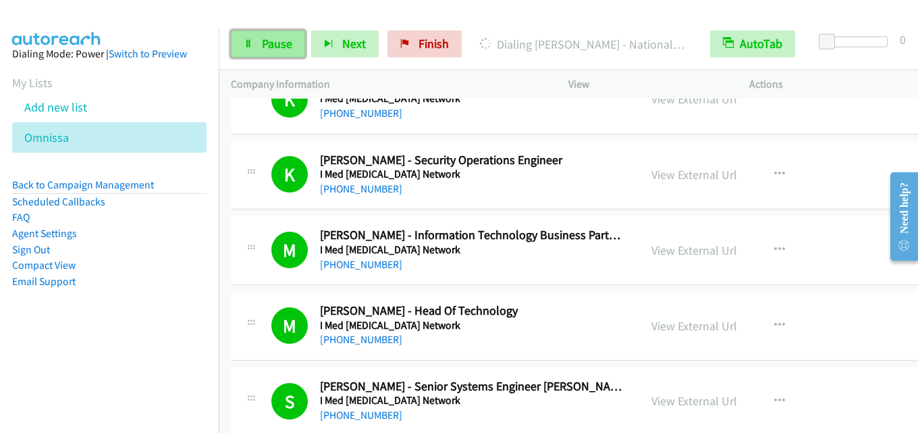
click at [261, 40] on link "Pause" at bounding box center [268, 43] width 74 height 27
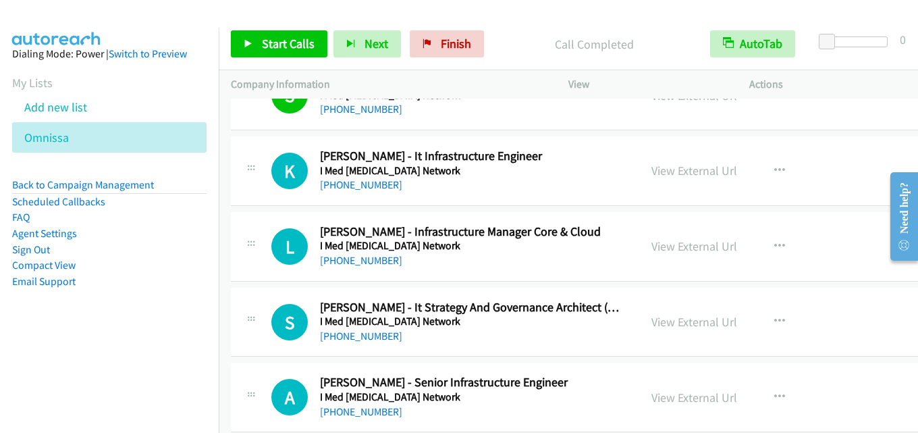
scroll to position [16208, 0]
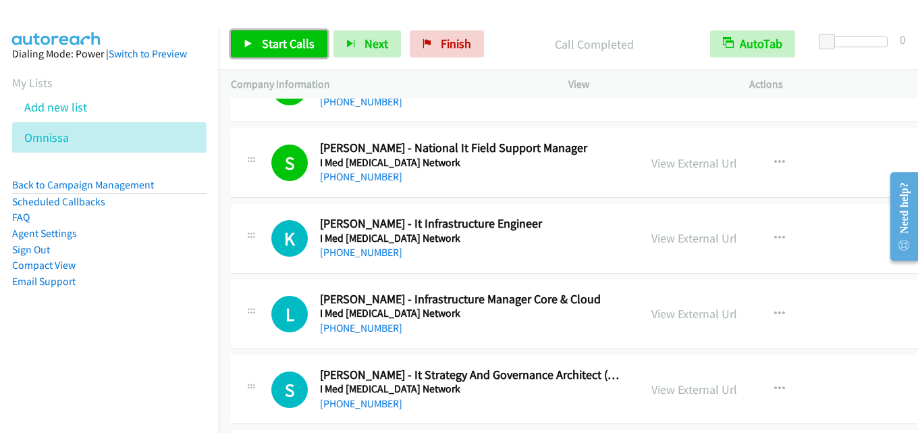
click at [270, 43] on span "Start Calls" at bounding box center [288, 44] width 53 height 16
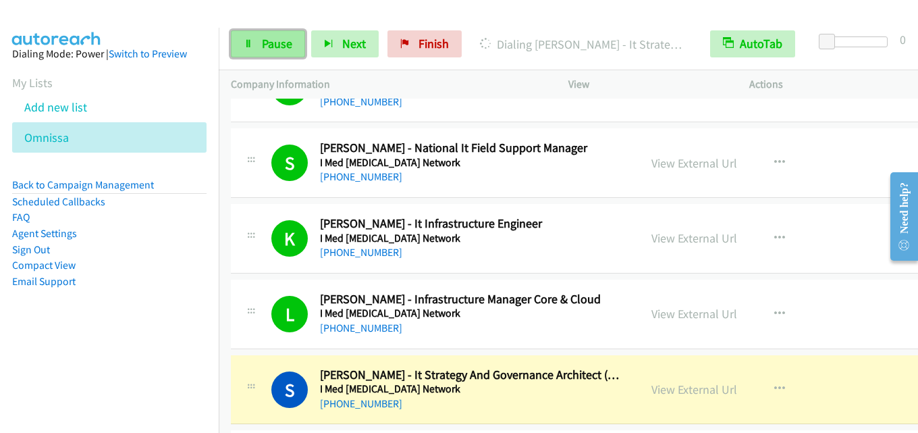
click at [267, 51] on span "Pause" at bounding box center [277, 44] width 30 height 16
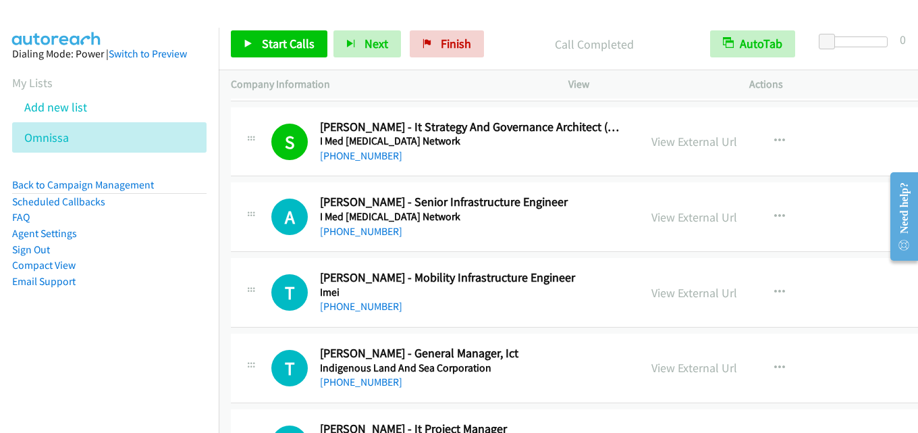
scroll to position [16478, 0]
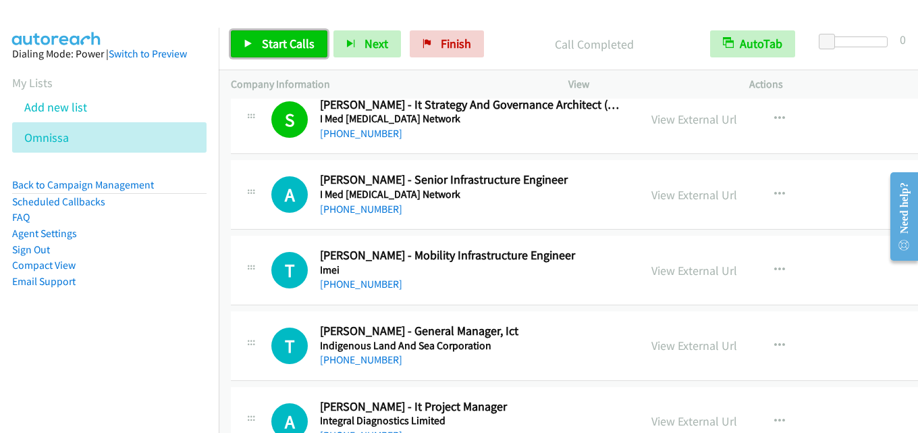
click at [294, 42] on span "Start Calls" at bounding box center [288, 44] width 53 height 16
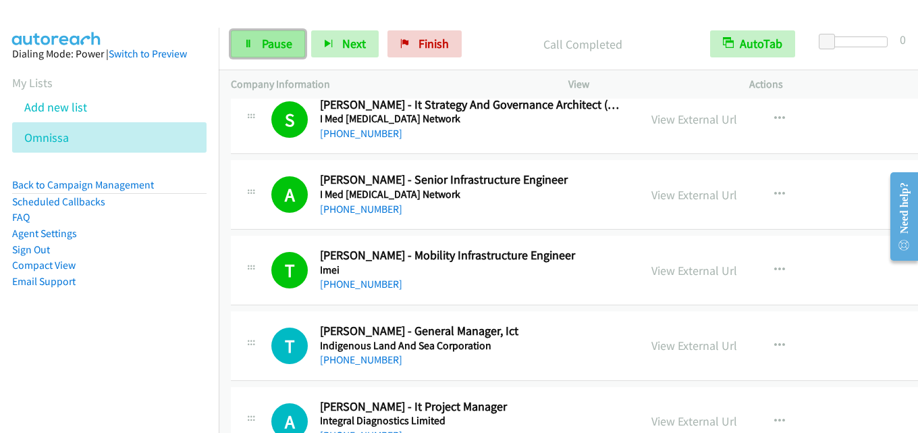
click at [274, 43] on span "Pause" at bounding box center [277, 44] width 30 height 16
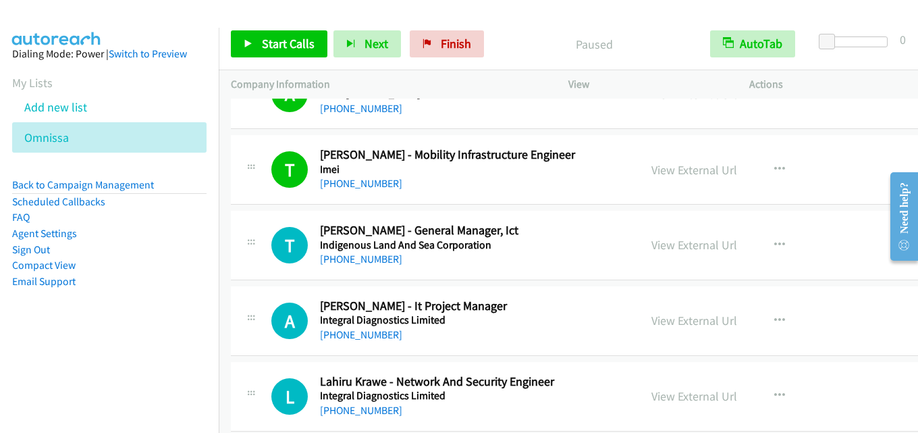
scroll to position [16613, 0]
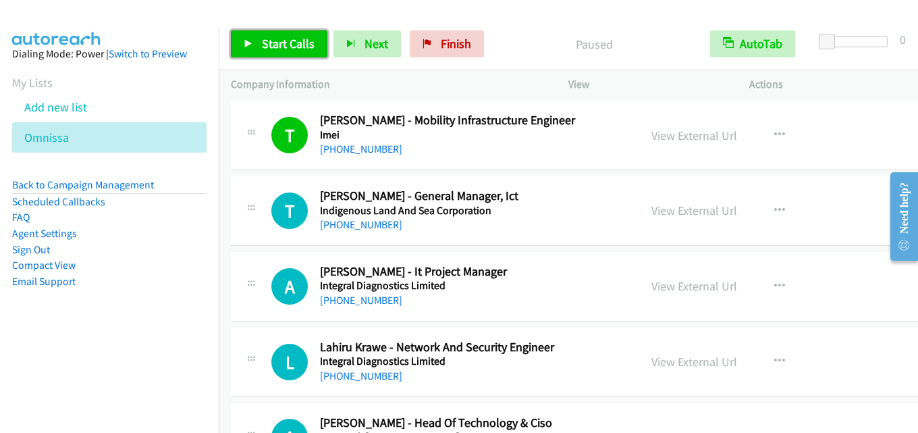
click at [287, 42] on span "Start Calls" at bounding box center [288, 44] width 53 height 16
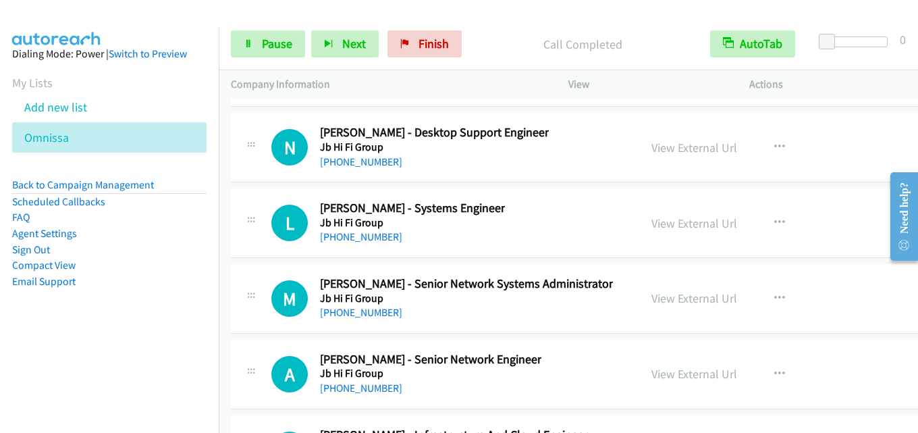
scroll to position [17289, 0]
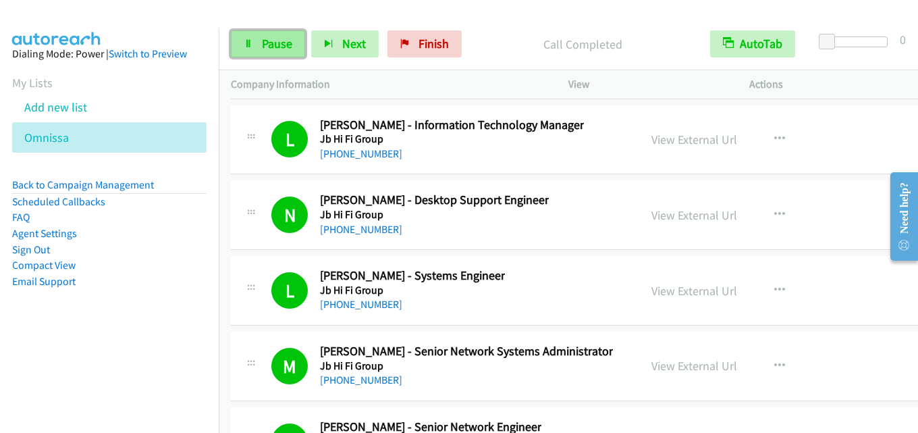
click at [280, 41] on span "Pause" at bounding box center [277, 44] width 30 height 16
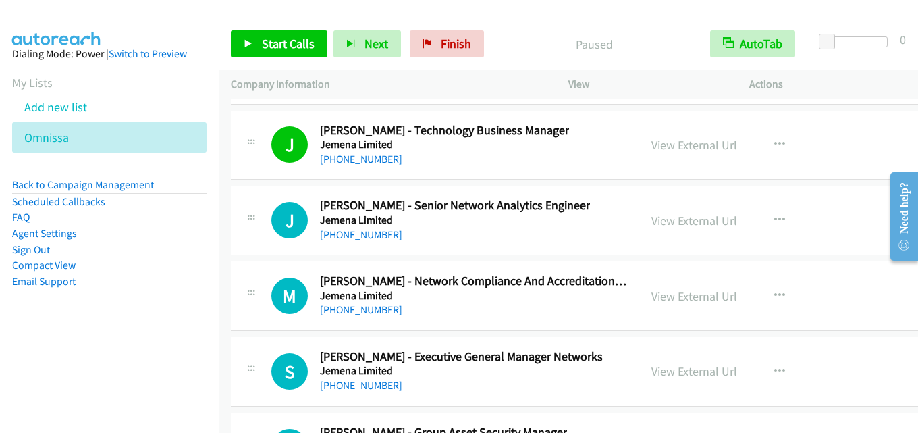
scroll to position [18099, 0]
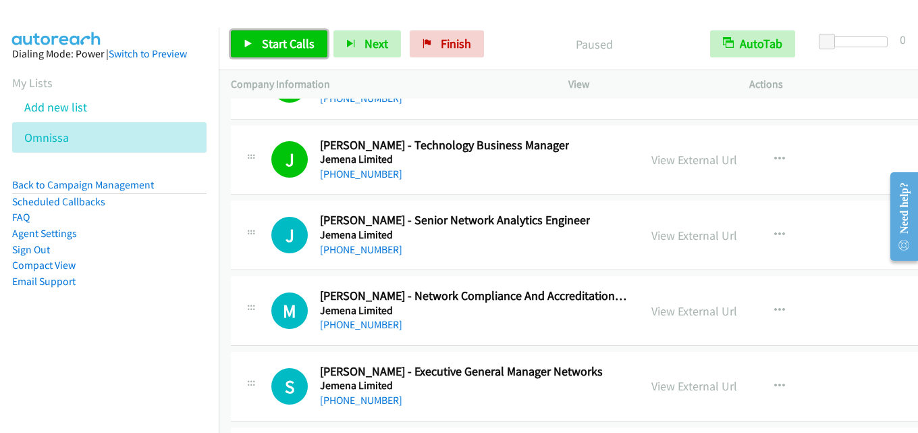
click at [282, 41] on span "Start Calls" at bounding box center [288, 44] width 53 height 16
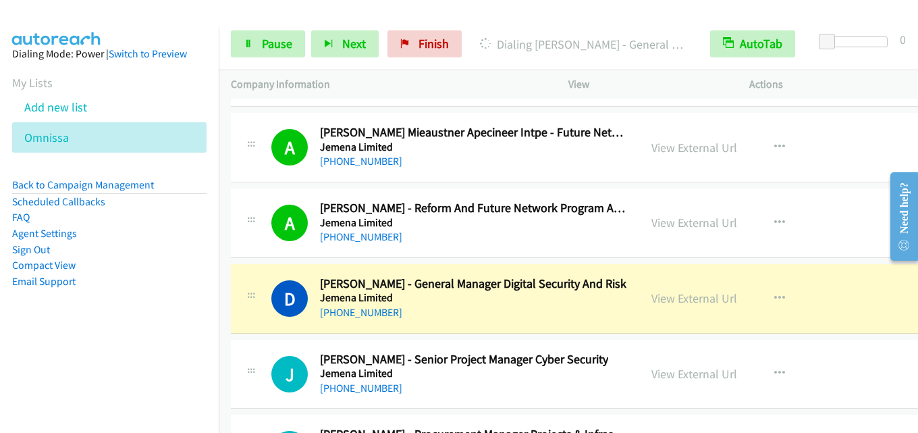
scroll to position [18707, 0]
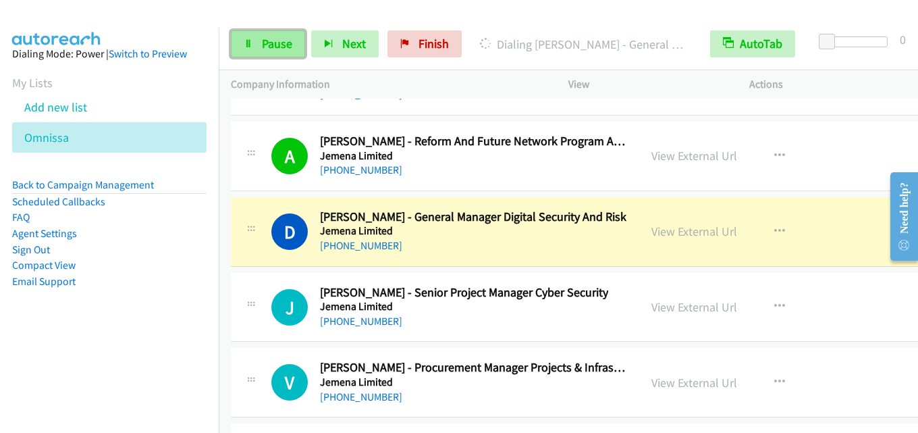
click at [275, 37] on span "Pause" at bounding box center [277, 44] width 30 height 16
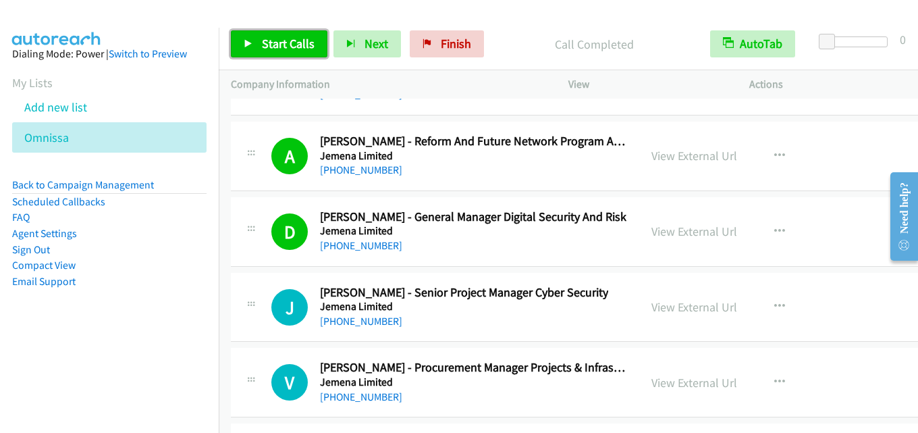
click at [303, 49] on span "Start Calls" at bounding box center [288, 44] width 53 height 16
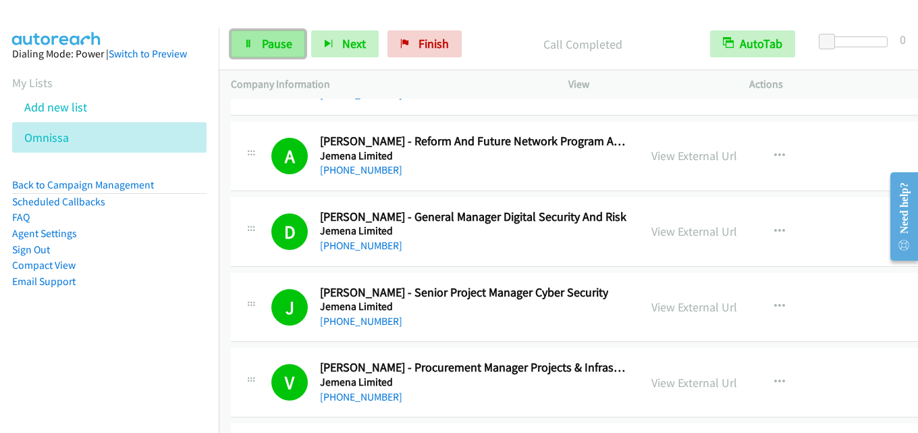
click at [271, 46] on span "Pause" at bounding box center [277, 44] width 30 height 16
